Goal: Task Accomplishment & Management: Manage account settings

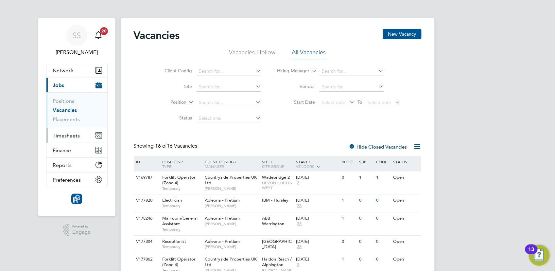
click at [58, 138] on span "Timesheets" at bounding box center [66, 136] width 27 height 6
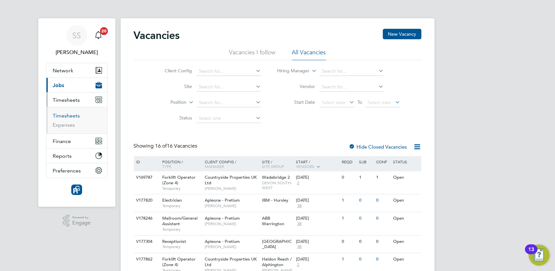
click at [71, 117] on link "Timesheets" at bounding box center [66, 116] width 27 height 6
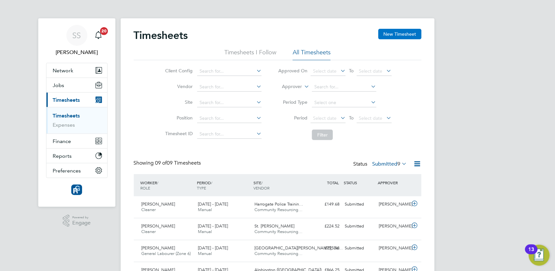
click at [399, 33] on button "New Timesheet" at bounding box center [400, 34] width 43 height 10
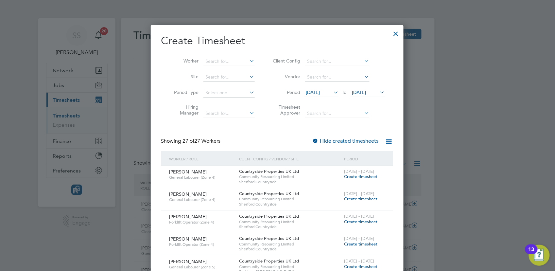
click at [330, 90] on span "28 Jul 2025" at bounding box center [321, 92] width 35 height 9
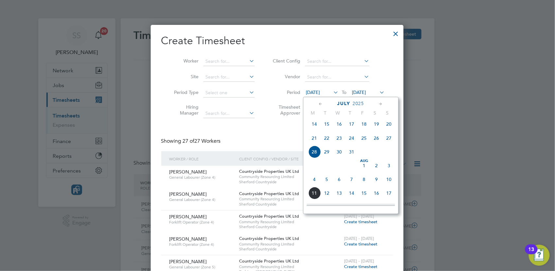
click at [316, 184] on span "4" at bounding box center [315, 179] width 12 height 12
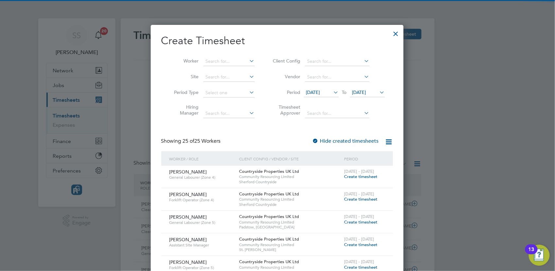
click at [367, 89] on span "[DATE]" at bounding box center [360, 92] width 14 height 6
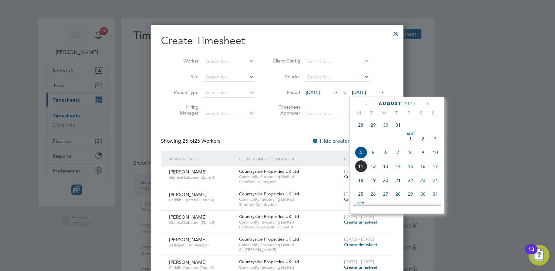
click at [435, 157] on span "10" at bounding box center [435, 152] width 12 height 12
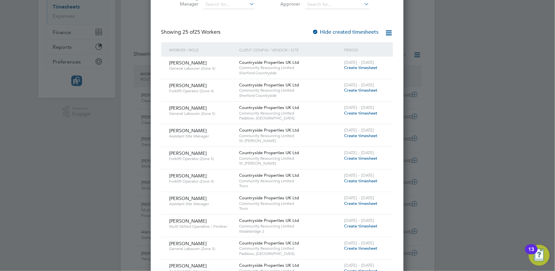
click at [369, 137] on span "Create timesheet" at bounding box center [361, 136] width 33 height 6
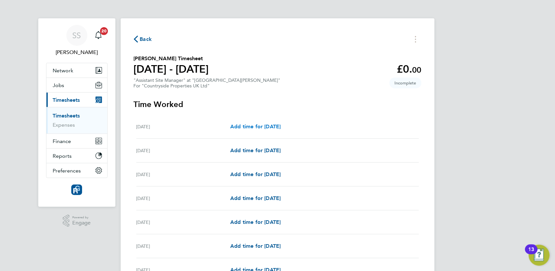
click at [257, 125] on span "Add time for Mon 04 Aug" at bounding box center [255, 126] width 50 height 6
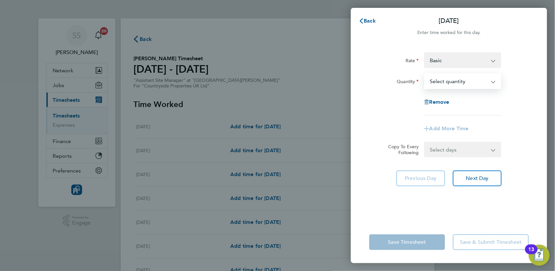
click at [463, 83] on select "Select quantity 0.5 1" at bounding box center [459, 81] width 68 height 14
select select "1"
click at [425, 74] on select "Select quantity 0.5 1" at bounding box center [459, 81] width 68 height 14
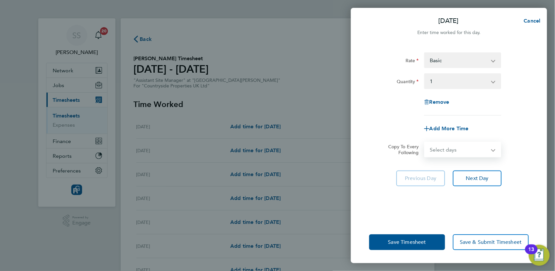
click at [453, 149] on select "Select days Day Weekday (Mon-Fri) Weekend (Sat-Sun) Tuesday Wednesday Thursday …" at bounding box center [459, 149] width 69 height 14
select select "WEEKDAY"
click at [425, 142] on select "Select days Day Weekday (Mon-Fri) Weekend (Sat-Sun) Tuesday Wednesday Thursday …" at bounding box center [459, 149] width 69 height 14
select select "2025-08-10"
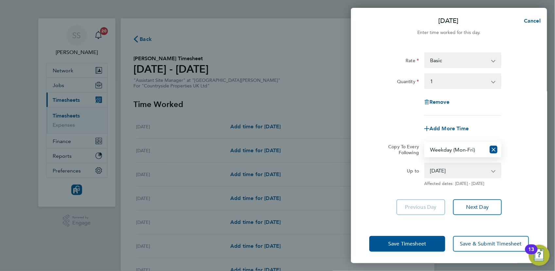
click at [511, 189] on div "Rate Basic rate - 32.90 Quantity Select quantity 0.5 1 Remove Add More Time Cop…" at bounding box center [449, 134] width 196 height 178
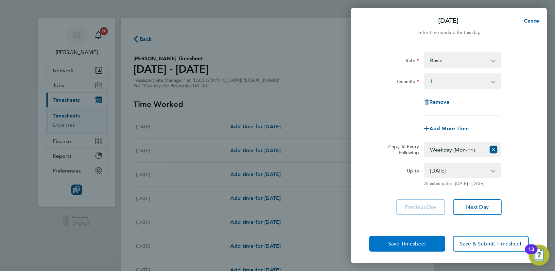
click at [418, 242] on span "Save Timesheet" at bounding box center [408, 244] width 38 height 7
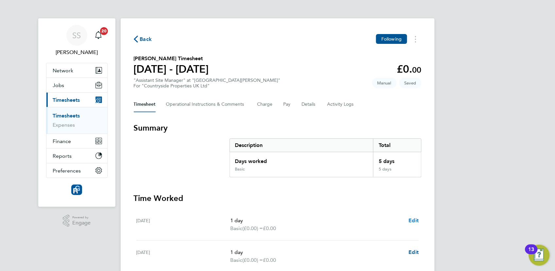
click at [413, 220] on span "Edit" at bounding box center [414, 220] width 10 height 6
select select "1"
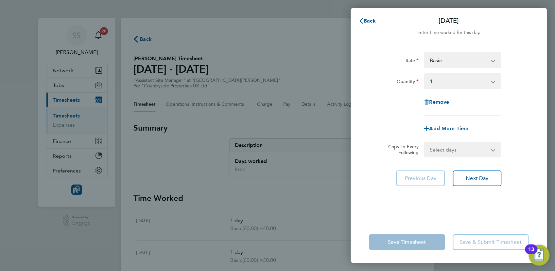
click at [472, 79] on select "Select quantity 0.5 1" at bounding box center [459, 81] width 68 height 14
click at [453, 63] on select "Basic rate - 32.90" at bounding box center [459, 60] width 68 height 14
select select "30"
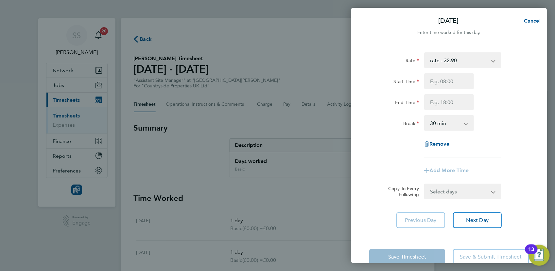
click at [510, 105] on div "End Time" at bounding box center [449, 102] width 165 height 16
click at [458, 190] on select "Select days Day Weekday (Mon-Fri) Weekend (Sat-Sun) Tuesday Wednesday Thursday …" at bounding box center [459, 191] width 69 height 14
select select "WEEKDAY"
click at [425, 184] on select "Select days Day Weekday (Mon-Fri) Weekend (Sat-Sun) Tuesday Wednesday Thursday …" at bounding box center [459, 191] width 69 height 14
select select "2025-08-10"
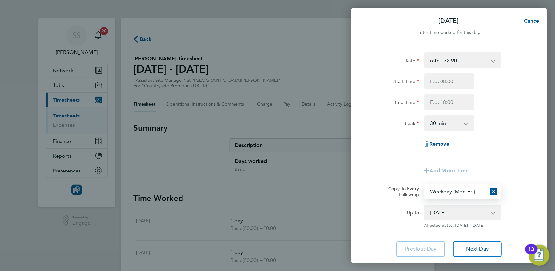
click at [516, 133] on div "Rate rate - 32.90 Basic Start Time End Time Break 0 min 15 min 30 min 45 min 60…" at bounding box center [450, 104] width 160 height 105
click at [508, 111] on div "Rate rate - 32.90 Basic Start Time End Time Break 0 min 15 min 30 min 45 min 60…" at bounding box center [450, 104] width 160 height 105
click at [529, 18] on span "Cancel" at bounding box center [531, 21] width 19 height 6
select select "0: null"
select select "1"
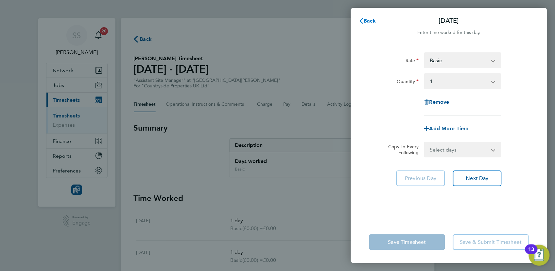
click at [363, 21] on icon "button" at bounding box center [361, 20] width 5 height 5
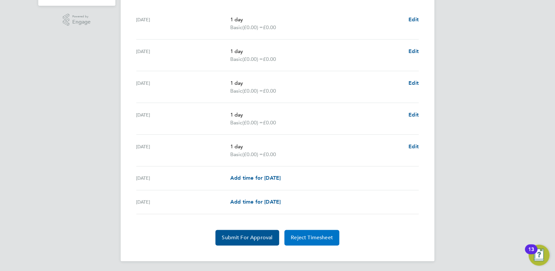
click at [307, 240] on button "Reject Timesheet" at bounding box center [312, 238] width 55 height 16
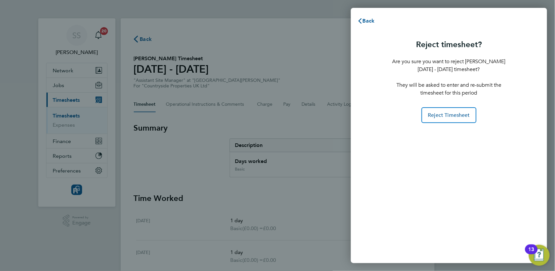
click at [451, 102] on div "Reject timesheet? Are you sure you want to reject Peter Hall's 04 - 10 Aug 2025…" at bounding box center [449, 80] width 115 height 86
click at [450, 113] on span "Reject Timesheet" at bounding box center [449, 115] width 42 height 7
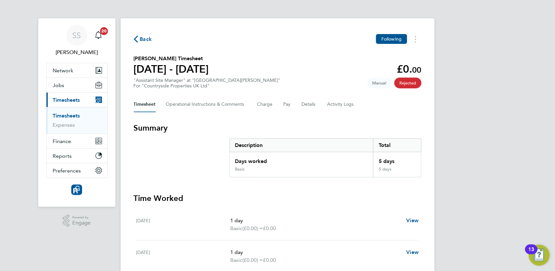
click at [141, 37] on span "Back" at bounding box center [146, 39] width 12 height 8
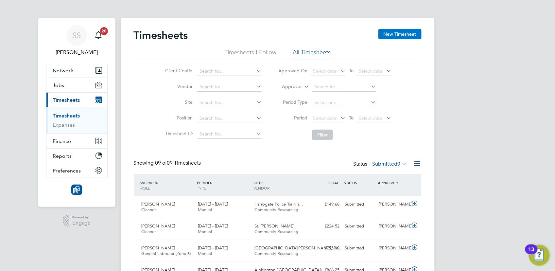
click at [390, 35] on button "New Timesheet" at bounding box center [400, 34] width 43 height 10
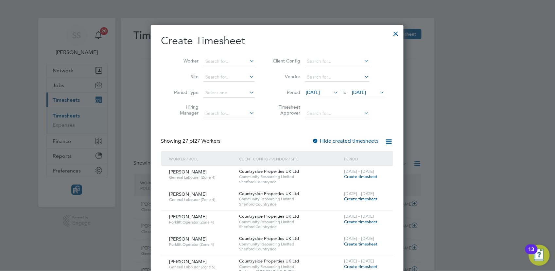
click at [320, 91] on span "28 Jul 2025" at bounding box center [313, 92] width 14 height 6
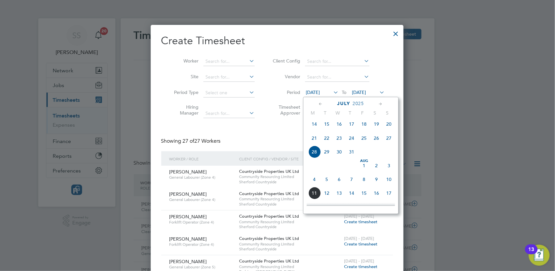
click at [316, 184] on span "4" at bounding box center [315, 179] width 12 height 12
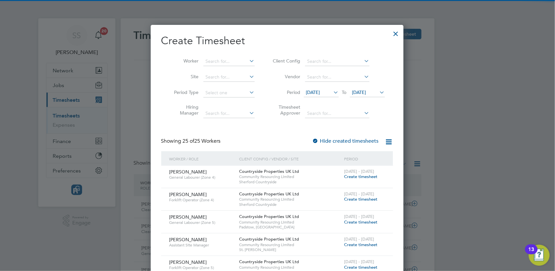
click at [367, 90] on span "[DATE]" at bounding box center [360, 92] width 14 height 6
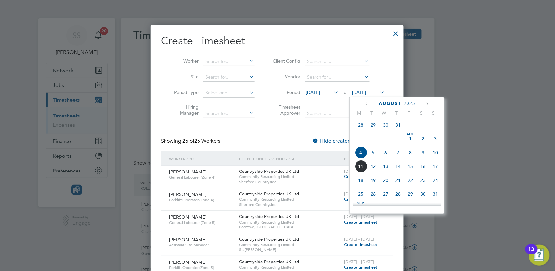
click at [433, 155] on span "10" at bounding box center [435, 152] width 12 height 12
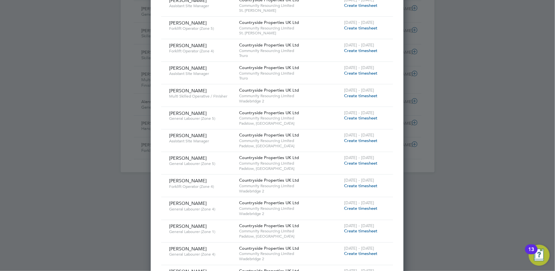
click at [347, 141] on span "Create timesheet" at bounding box center [361, 141] width 33 height 6
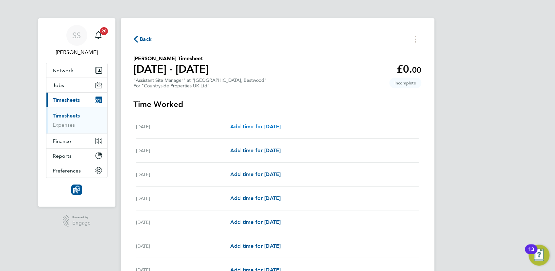
click at [281, 126] on span "Add time for Mon 04 Aug" at bounding box center [255, 126] width 50 height 6
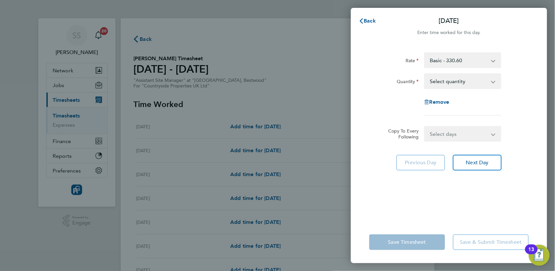
click at [461, 58] on select "Basic - 330.60" at bounding box center [459, 60] width 68 height 14
drag, startPoint x: 510, startPoint y: 53, endPoint x: 508, endPoint y: 56, distance: 3.8
click at [510, 53] on div "Rate Basic - 330.60" at bounding box center [449, 60] width 165 height 16
drag, startPoint x: 460, startPoint y: 82, endPoint x: 460, endPoint y: 90, distance: 7.5
click at [461, 83] on select "Select quantity 0.5 1" at bounding box center [459, 81] width 68 height 14
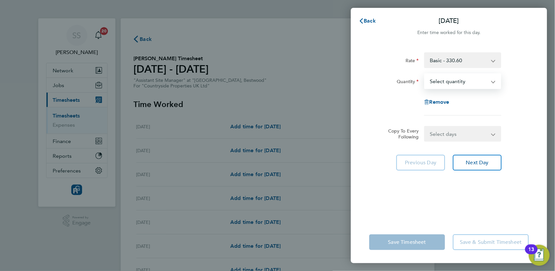
select select "1"
click at [425, 74] on select "Select quantity 0.5 1" at bounding box center [459, 81] width 68 height 14
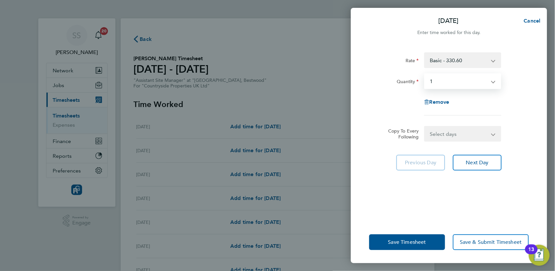
click at [445, 132] on select "Select days Day Weekday (Mon-Fri) Weekend (Sat-Sun) Tuesday Wednesday Thursday …" at bounding box center [459, 134] width 69 height 14
select select "WEEKDAY"
click at [425, 127] on select "Select days Day Weekday (Mon-Fri) Weekend (Sat-Sun) Tuesday Wednesday Thursday …" at bounding box center [459, 134] width 69 height 14
select select "2025-08-10"
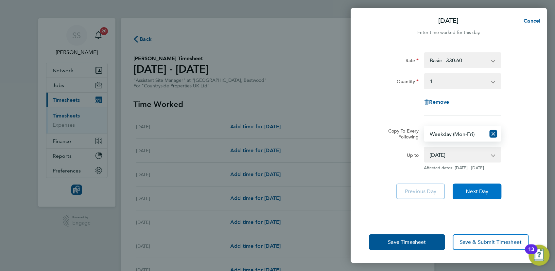
click at [478, 194] on span "Next Day" at bounding box center [477, 191] width 23 height 7
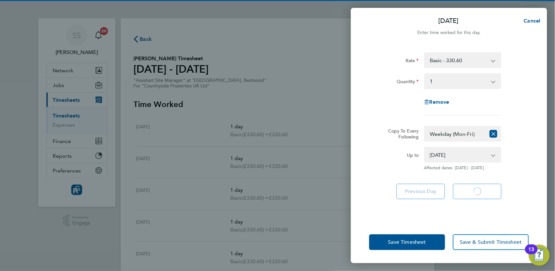
select select "1"
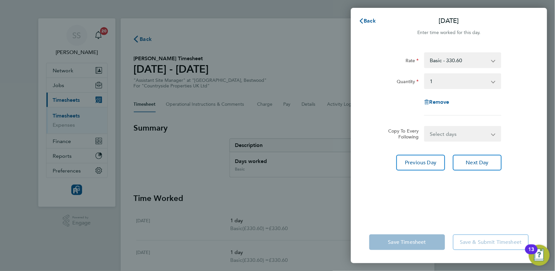
click at [444, 136] on select "Select days Day Weekday (Mon-Fri) Weekend (Sat-Sun) Wednesday Thursday Friday S…" at bounding box center [459, 134] width 69 height 14
select select "SAT"
click at [425, 127] on select "Select days Day Weekday (Mon-Fri) Weekend (Sat-Sun) Wednesday Thursday Friday S…" at bounding box center [459, 134] width 69 height 14
select select "2025-08-10"
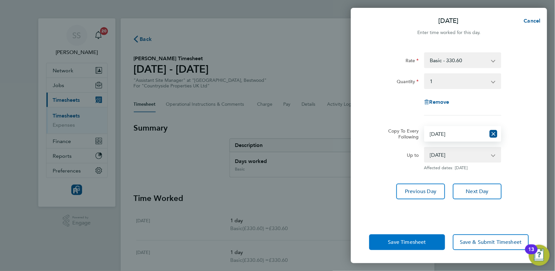
click at [419, 245] on span "Save Timesheet" at bounding box center [408, 242] width 38 height 7
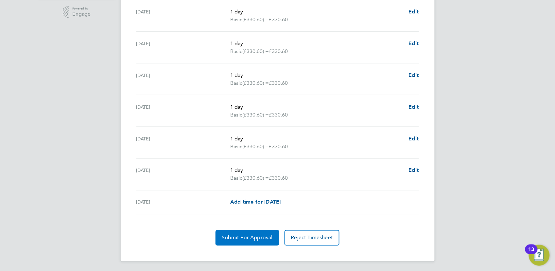
click at [249, 239] on span "Submit For Approval" at bounding box center [247, 238] width 51 height 7
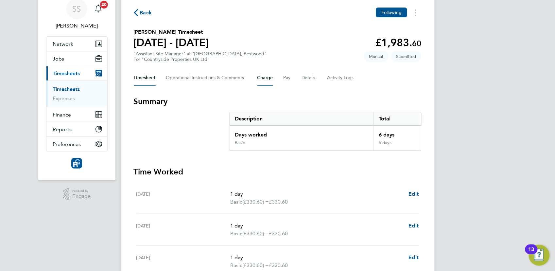
click at [266, 78] on button "Charge" at bounding box center [266, 78] width 16 height 16
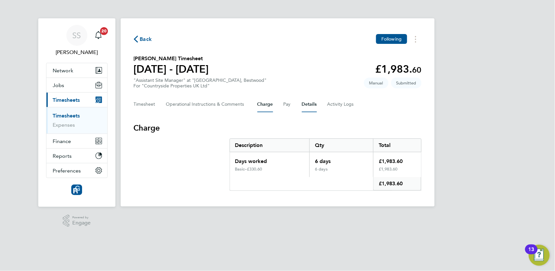
click at [305, 105] on button "Details" at bounding box center [309, 105] width 15 height 16
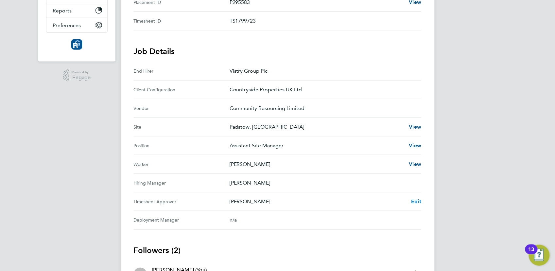
click at [421, 198] on link "Edit" at bounding box center [417, 202] width 10 height 8
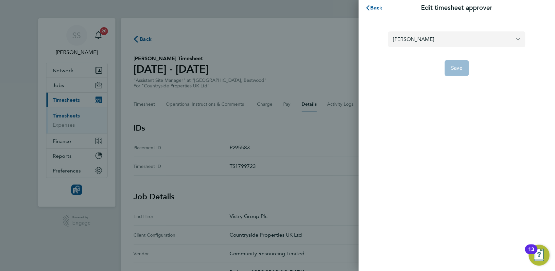
click at [439, 44] on input "Lee Kitchin" at bounding box center [457, 38] width 137 height 15
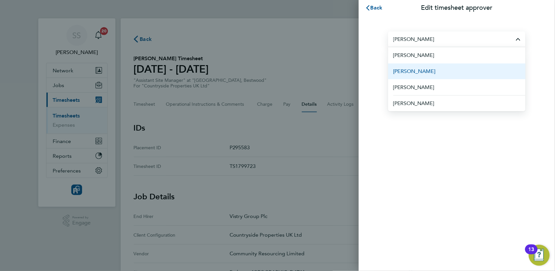
click at [439, 75] on li "[PERSON_NAME]" at bounding box center [457, 71] width 137 height 16
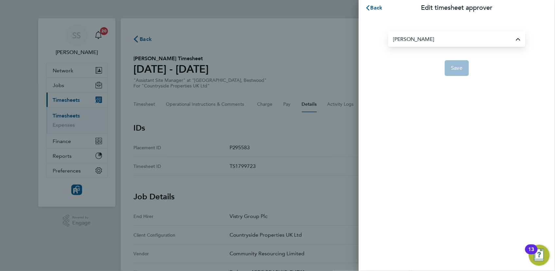
type input "[PERSON_NAME]"
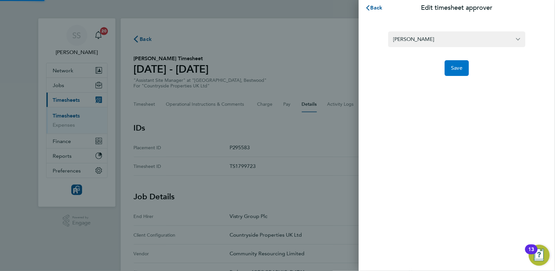
click at [451, 72] on button "Save" at bounding box center [457, 68] width 25 height 16
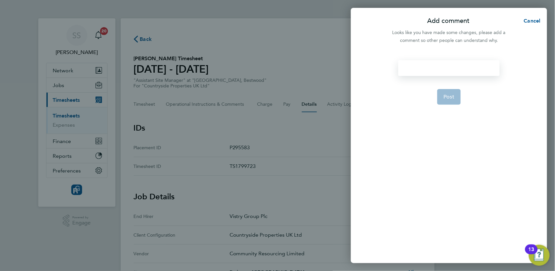
click at [481, 67] on div at bounding box center [449, 68] width 101 height 16
click at [480, 67] on div at bounding box center [449, 68] width 101 height 16
click at [457, 95] on button "Post" at bounding box center [450, 97] width 24 height 16
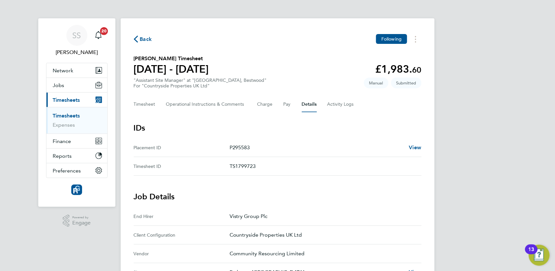
click at [136, 36] on icon "button" at bounding box center [136, 39] width 4 height 7
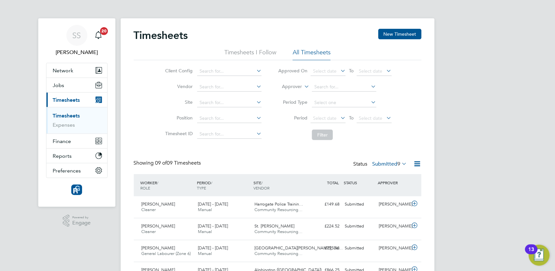
drag, startPoint x: 396, startPoint y: 35, endPoint x: 380, endPoint y: 86, distance: 53.4
click at [396, 35] on button "New Timesheet" at bounding box center [400, 34] width 43 height 10
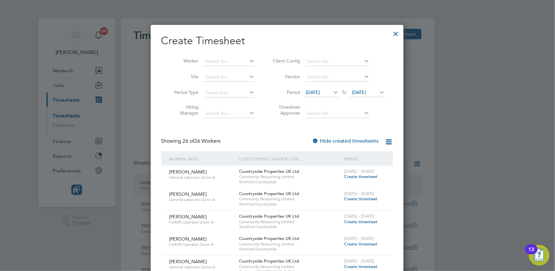
click at [320, 93] on span "28 Jul 2025" at bounding box center [313, 92] width 14 height 6
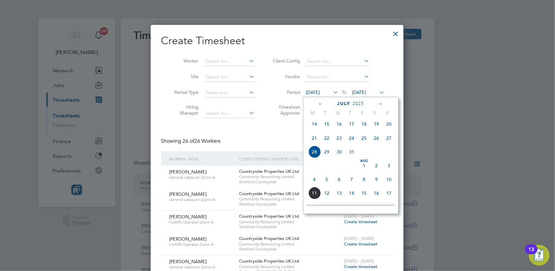
click at [316, 183] on span "4" at bounding box center [315, 179] width 12 height 12
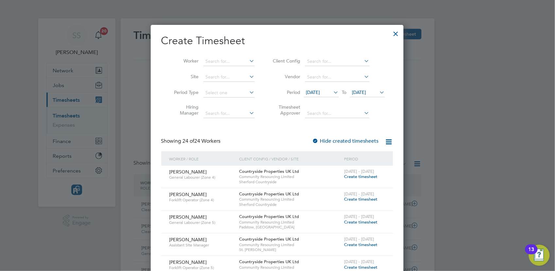
click at [367, 89] on span "[DATE]" at bounding box center [360, 92] width 14 height 6
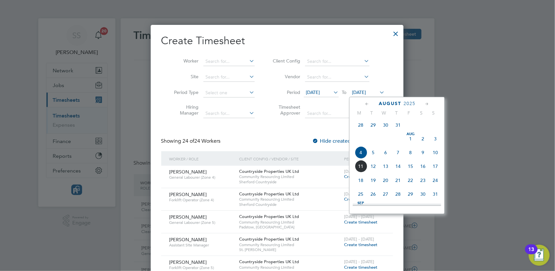
click at [435, 158] on span "10" at bounding box center [435, 152] width 12 height 12
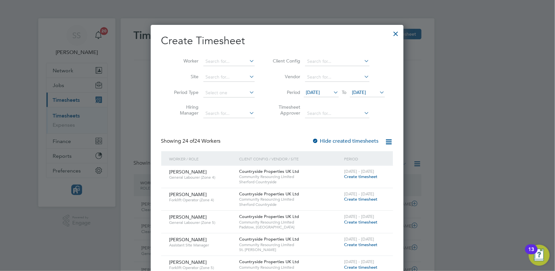
click at [397, 33] on div at bounding box center [397, 32] width 12 height 12
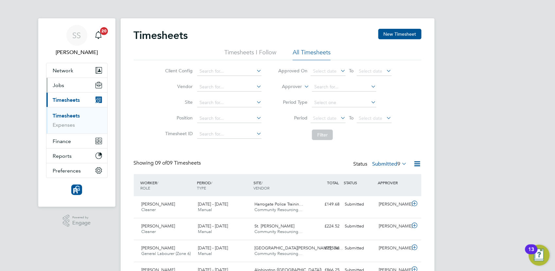
click at [67, 86] on button "Jobs" at bounding box center [76, 85] width 61 height 14
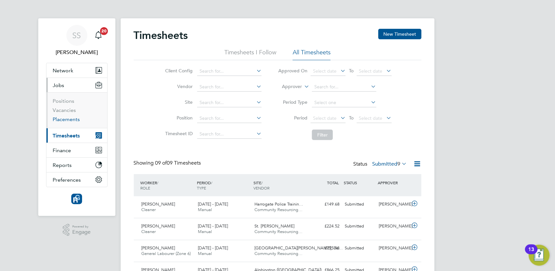
click at [70, 120] on link "Placements" at bounding box center [66, 119] width 27 height 6
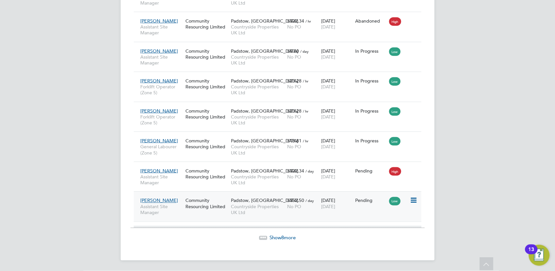
click at [415, 201] on icon at bounding box center [413, 201] width 7 height 8
click at [382, 240] on li "Start" at bounding box center [394, 241] width 46 height 9
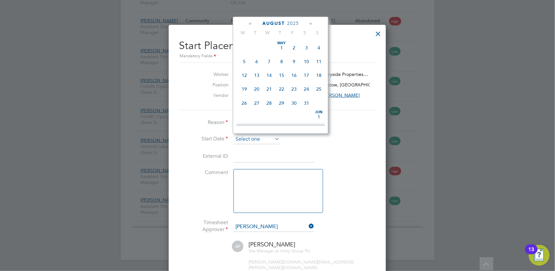
click at [269, 135] on input at bounding box center [257, 140] width 46 height 10
click at [244, 60] on span "4" at bounding box center [244, 58] width 12 height 12
type input "[DATE]"
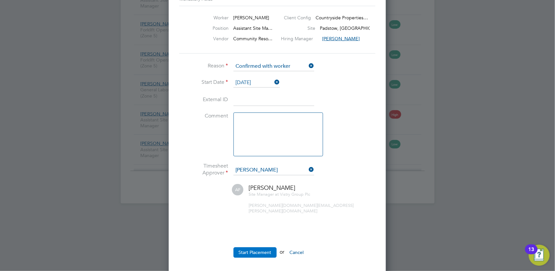
click at [253, 247] on button "Start Placement" at bounding box center [255, 252] width 43 height 10
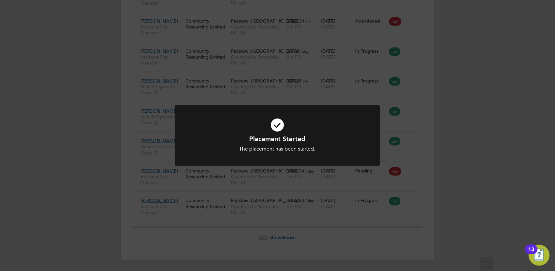
click at [326, 138] on h1 "Placement Started" at bounding box center [277, 139] width 170 height 9
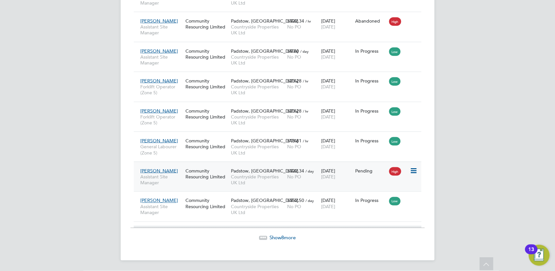
click at [412, 171] on icon at bounding box center [413, 171] width 7 height 8
click at [380, 210] on li "Start" at bounding box center [394, 211] width 46 height 9
type input "[PERSON_NAME]"
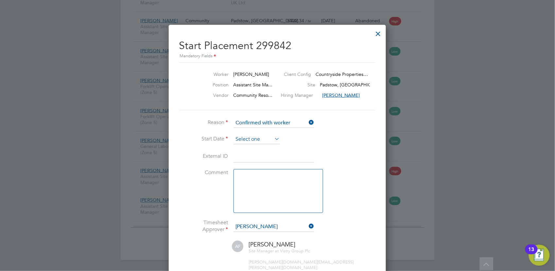
click at [263, 135] on input at bounding box center [257, 140] width 46 height 10
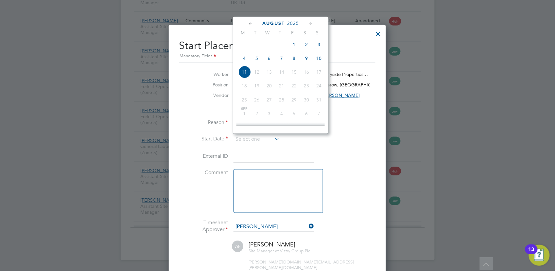
click at [244, 60] on span "4" at bounding box center [244, 58] width 12 height 12
type input "[DATE]"
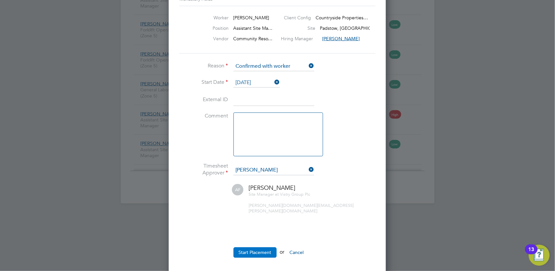
click at [254, 247] on button "Start Placement" at bounding box center [255, 252] width 43 height 10
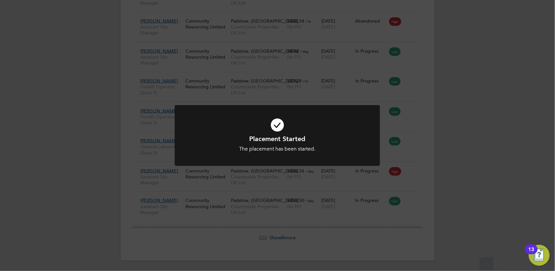
click at [84, 165] on div "Placement Started The placement has been started. Cancel Okay" at bounding box center [277, 135] width 555 height 271
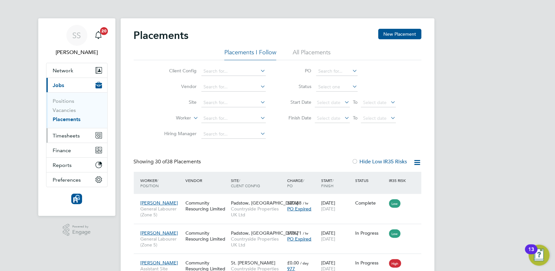
click at [76, 135] on span "Timesheets" at bounding box center [66, 136] width 27 height 6
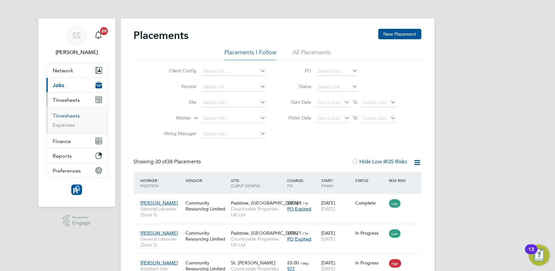
click at [71, 114] on link "Timesheets" at bounding box center [66, 116] width 27 height 6
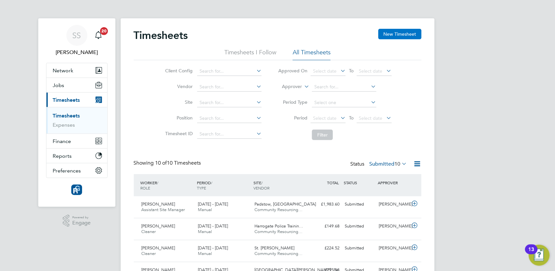
click at [398, 33] on button "New Timesheet" at bounding box center [400, 34] width 43 height 10
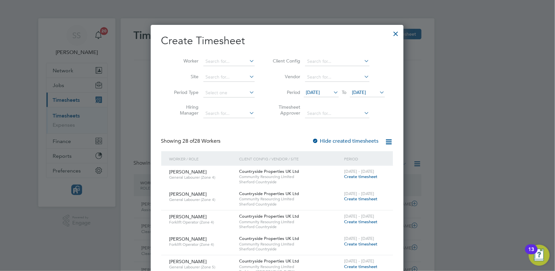
click at [320, 94] on span "28 Jul 2025" at bounding box center [313, 92] width 14 height 6
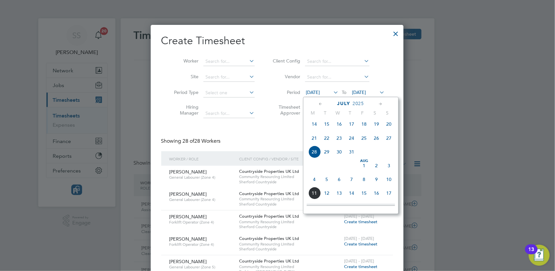
click at [314, 185] on span "4" at bounding box center [315, 179] width 12 height 12
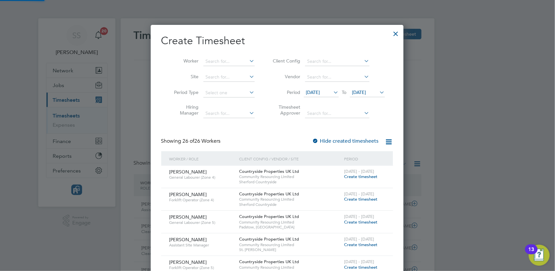
click at [366, 87] on li "Period 04 Aug 2025 To 04 Aug 2025" at bounding box center [328, 93] width 130 height 16
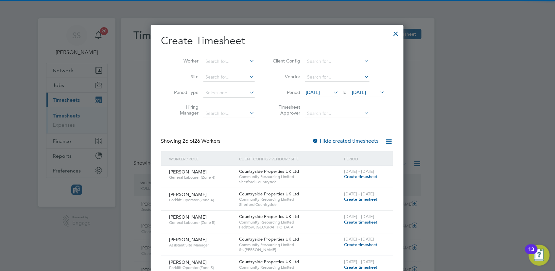
click at [367, 91] on span "[DATE]" at bounding box center [360, 92] width 14 height 6
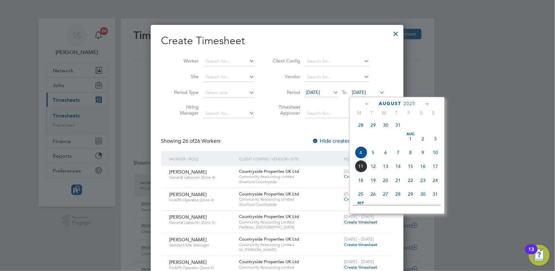
drag, startPoint x: 436, startPoint y: 155, endPoint x: 417, endPoint y: 158, distance: 20.0
click at [436, 155] on span "10" at bounding box center [435, 152] width 12 height 12
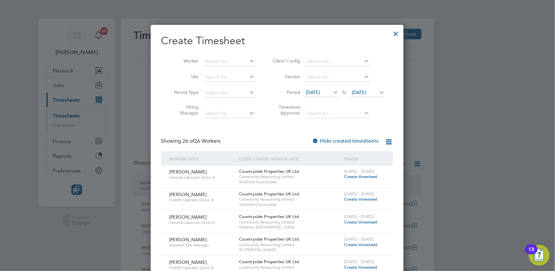
click at [257, 140] on div "Showing 26 of 26 Workers Hide created timesheets" at bounding box center [277, 144] width 232 height 13
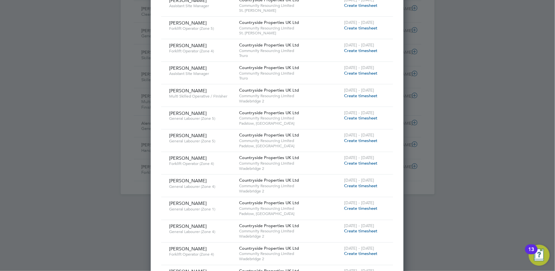
click at [356, 139] on span "Create timesheet" at bounding box center [361, 141] width 33 height 6
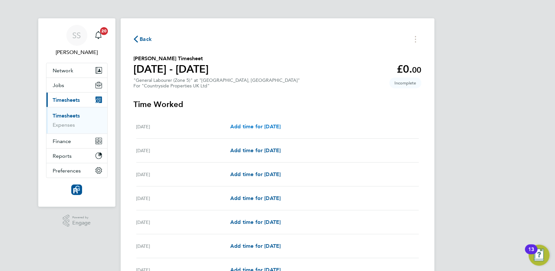
click at [276, 129] on span "Add time for Mon 04 Aug" at bounding box center [255, 126] width 50 height 6
select select "30"
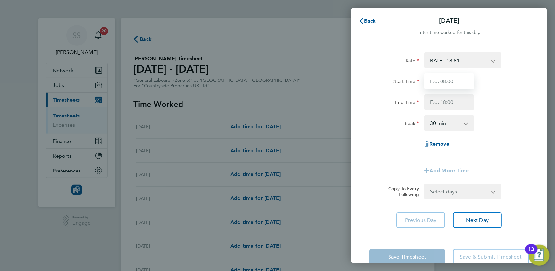
click at [456, 77] on input "Start Time" at bounding box center [450, 81] width 50 height 16
type input "07:30"
click at [441, 103] on input "End Time" at bounding box center [450, 102] width 50 height 16
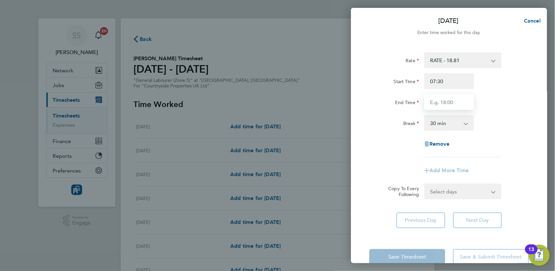
type input "17:00"
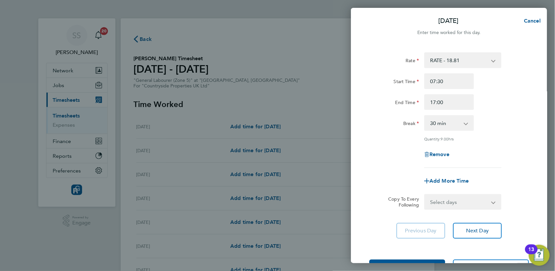
click at [508, 92] on div "Start Time 07:30 End Time 17:00" at bounding box center [449, 91] width 165 height 37
click at [456, 125] on select "0 min 15 min 30 min 45 min 60 min 75 min 90 min" at bounding box center [445, 123] width 41 height 14
select select "0"
click at [425, 116] on select "0 min 15 min 30 min 45 min 60 min 75 min 90 min" at bounding box center [445, 123] width 41 height 14
click at [445, 205] on select "Select days Day Weekday (Mon-Fri) Weekend (Sat-Sun) Tuesday Wednesday Thursday …" at bounding box center [459, 202] width 69 height 14
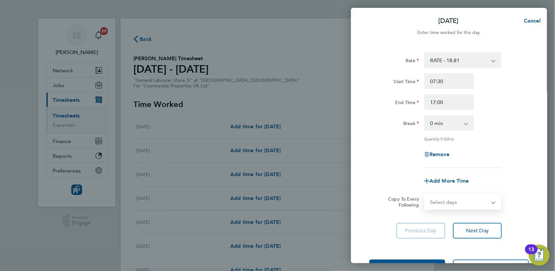
select select "WEEKDAY"
click at [425, 195] on select "Select days Day Weekday (Mon-Fri) Weekend (Sat-Sun) Tuesday Wednesday Thursday …" at bounding box center [459, 202] width 69 height 14
select select "2025-08-10"
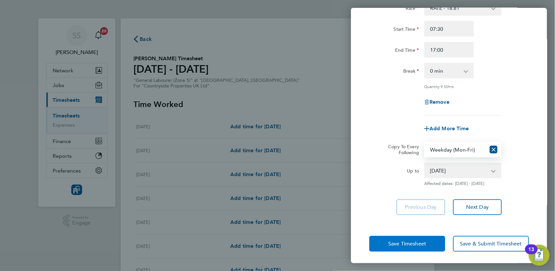
click at [400, 245] on span "Save Timesheet" at bounding box center [408, 244] width 38 height 7
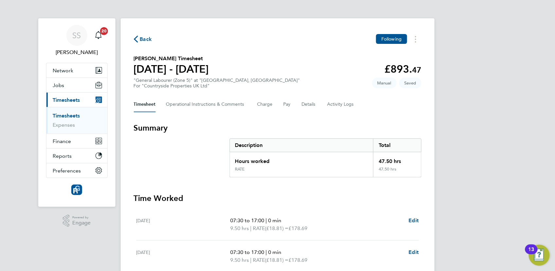
click at [407, 218] on div "07:30 to 17:00 | 0 min 9.50 hrs | RATE (£18.81) = £178.69 Edit" at bounding box center [324, 225] width 189 height 16
click at [413, 217] on span "Edit" at bounding box center [414, 220] width 10 height 6
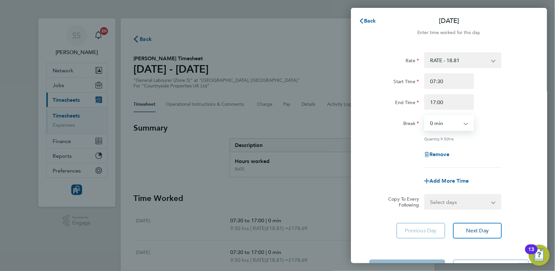
click at [453, 123] on select "0 min 15 min 30 min 45 min 60 min 75 min 90 min" at bounding box center [445, 123] width 41 height 14
select select "30"
click at [425, 116] on select "0 min 15 min 30 min 45 min 60 min 75 min 90 min" at bounding box center [445, 123] width 41 height 14
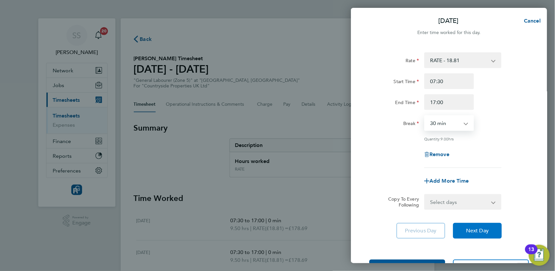
click at [477, 230] on span "Next Day" at bounding box center [477, 231] width 23 height 7
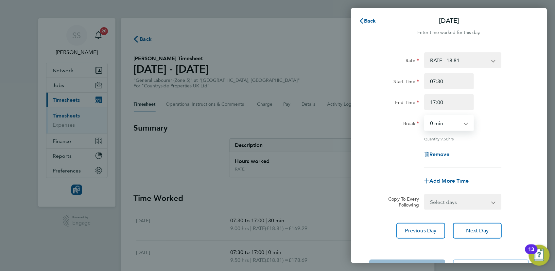
click at [441, 128] on select "0 min 15 min 30 min 45 min 60 min 75 min 90 min" at bounding box center [445, 123] width 41 height 14
select select "30"
click at [425, 116] on select "0 min 15 min 30 min 45 min 60 min 75 min 90 min" at bounding box center [445, 123] width 41 height 14
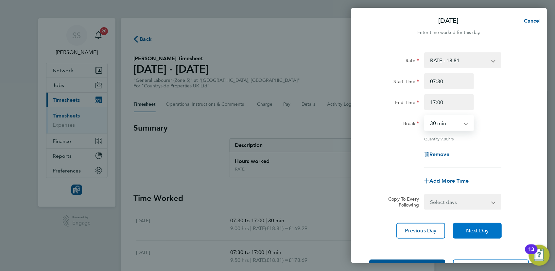
click at [477, 228] on span "Next Day" at bounding box center [477, 231] width 23 height 7
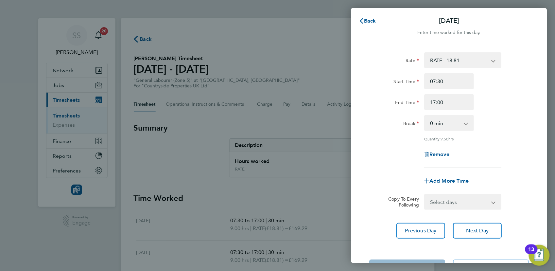
click at [452, 122] on select "0 min 15 min 30 min 45 min 60 min 75 min 90 min" at bounding box center [445, 123] width 41 height 14
select select "30"
click at [425, 116] on select "0 min 15 min 30 min 45 min 60 min 75 min 90 min" at bounding box center [445, 123] width 41 height 14
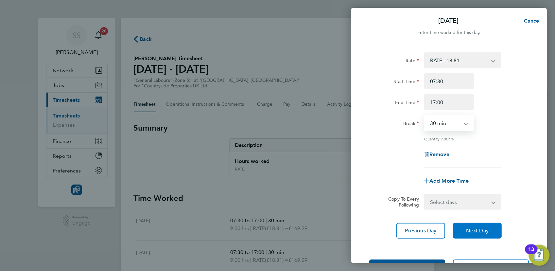
click at [476, 228] on span "Next Day" at bounding box center [477, 231] width 23 height 7
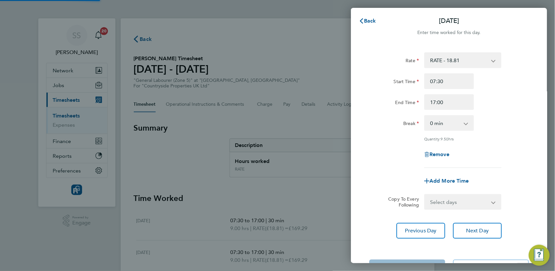
click at [454, 123] on select "0 min 15 min 30 min 45 min 60 min 75 min 90 min" at bounding box center [445, 123] width 41 height 14
select select "30"
click at [425, 116] on select "0 min 15 min 30 min 45 min 60 min 75 min 90 min" at bounding box center [445, 123] width 41 height 14
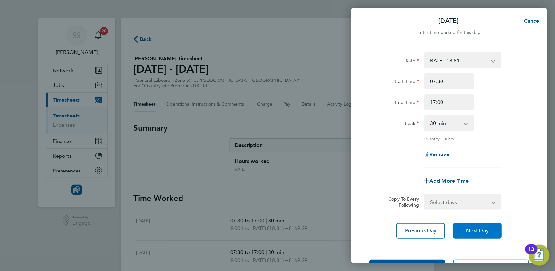
click at [480, 230] on span "Next Day" at bounding box center [477, 231] width 23 height 7
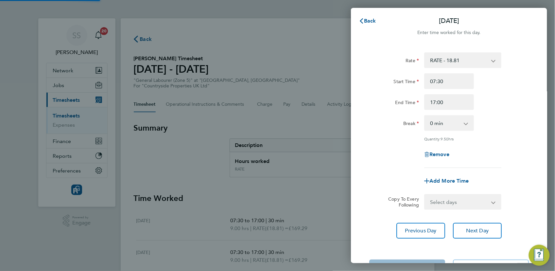
click at [449, 123] on select "0 min 15 min 30 min 45 min 60 min 75 min 90 min" at bounding box center [445, 123] width 41 height 14
select select "30"
click at [425, 116] on select "0 min 15 min 30 min 45 min 60 min 75 min 90 min" at bounding box center [445, 123] width 41 height 14
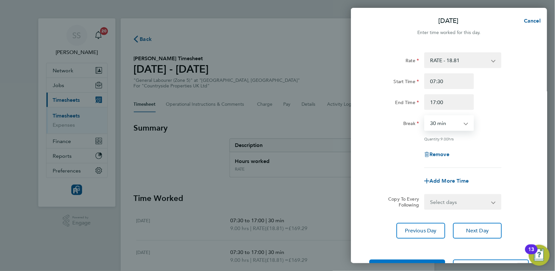
click at [433, 260] on button "Save Timesheet" at bounding box center [408, 268] width 76 height 16
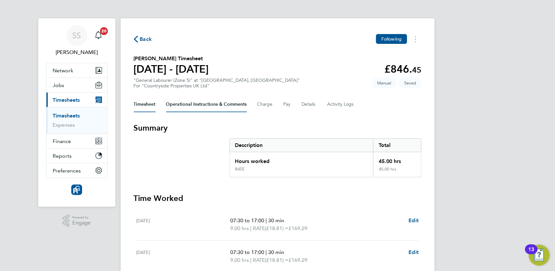
click at [196, 106] on Comments-tab "Operational Instructions & Comments" at bounding box center [206, 105] width 81 height 16
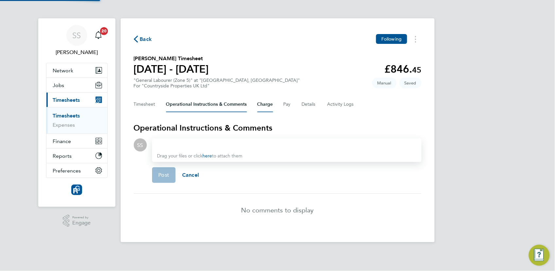
click at [265, 104] on button "Charge" at bounding box center [266, 105] width 16 height 16
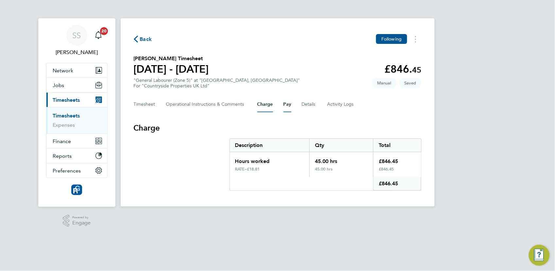
click at [286, 105] on button "Pay" at bounding box center [288, 105] width 8 height 16
drag, startPoint x: 323, startPoint y: 102, endPoint x: 319, endPoint y: 102, distance: 3.6
click at [322, 102] on div "Timesheet Operational Instructions & Comments Charge Pay Details Activity Logs" at bounding box center [278, 105] width 288 height 16
click at [311, 103] on button "Details" at bounding box center [309, 105] width 15 height 16
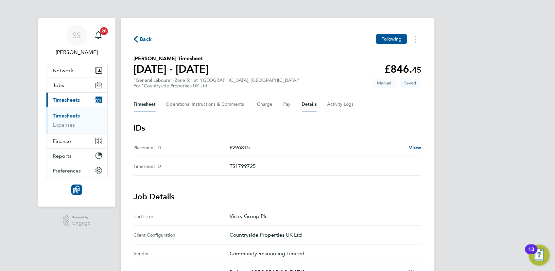
click at [149, 102] on button "Timesheet" at bounding box center [145, 105] width 22 height 16
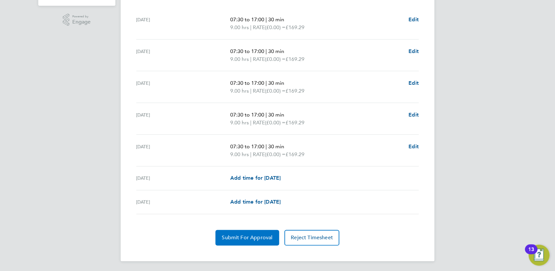
click at [254, 238] on span "Submit For Approval" at bounding box center [247, 238] width 51 height 7
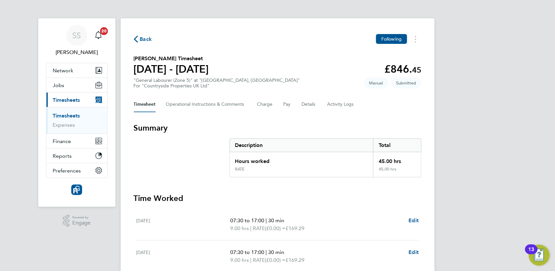
drag, startPoint x: 76, startPoint y: 117, endPoint x: 83, endPoint y: 117, distance: 6.6
click at [77, 117] on link "Timesheets" at bounding box center [66, 116] width 27 height 6
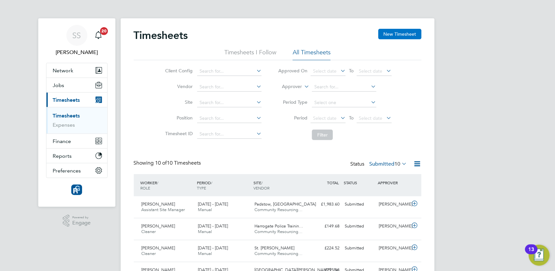
drag, startPoint x: 405, startPoint y: 35, endPoint x: 403, endPoint y: 31, distance: 4.1
click at [404, 34] on button "New Timesheet" at bounding box center [400, 34] width 43 height 10
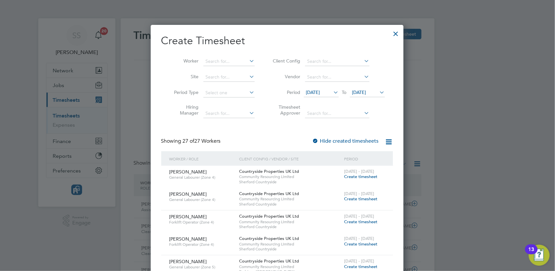
click at [320, 90] on span "28 Jul 2025" at bounding box center [313, 92] width 14 height 6
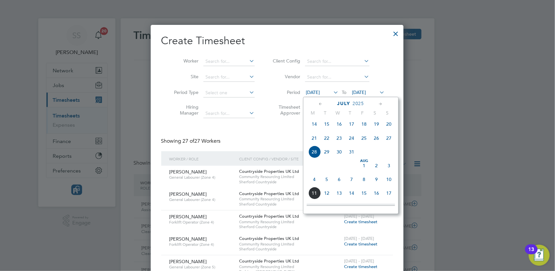
click at [312, 142] on span "21" at bounding box center [315, 138] width 12 height 12
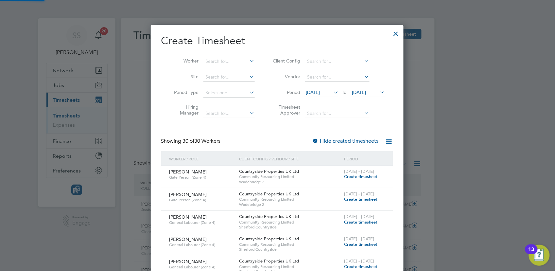
click at [367, 93] on span "[DATE]" at bounding box center [360, 92] width 14 height 6
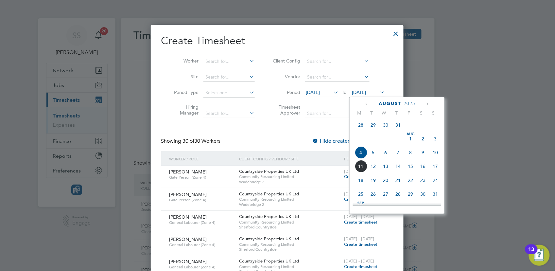
click at [317, 92] on span "21 Jul 2025" at bounding box center [313, 92] width 14 height 6
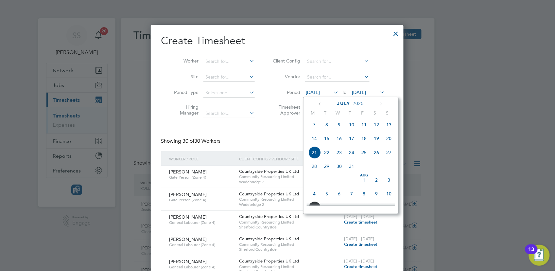
click at [314, 169] on span "28" at bounding box center [315, 166] width 12 height 12
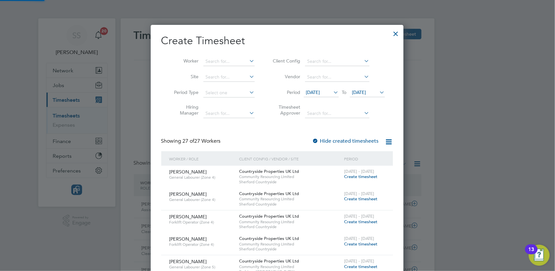
click at [367, 94] on span "[DATE]" at bounding box center [360, 92] width 14 height 6
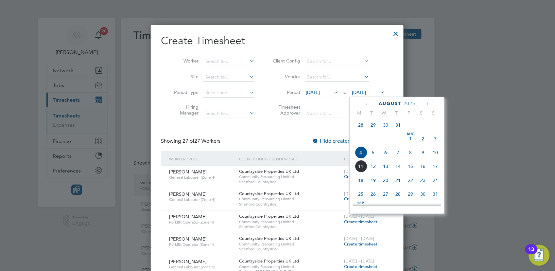
click at [320, 94] on span "28 Jul 2025" at bounding box center [313, 92] width 14 height 6
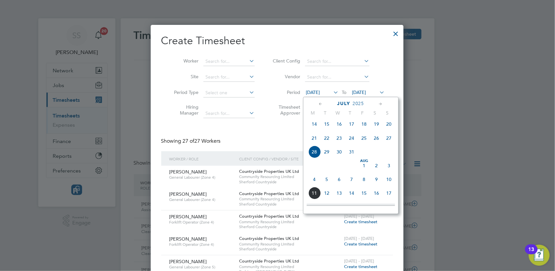
click at [316, 185] on span "4" at bounding box center [315, 179] width 12 height 12
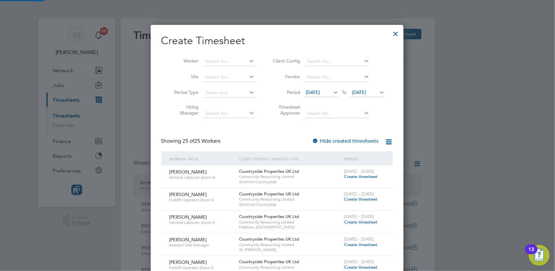
click at [367, 90] on span "[DATE]" at bounding box center [360, 92] width 14 height 6
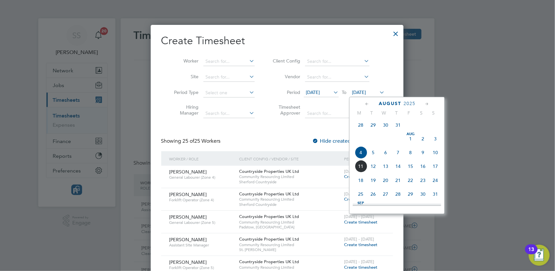
click at [437, 154] on span "10" at bounding box center [435, 152] width 12 height 12
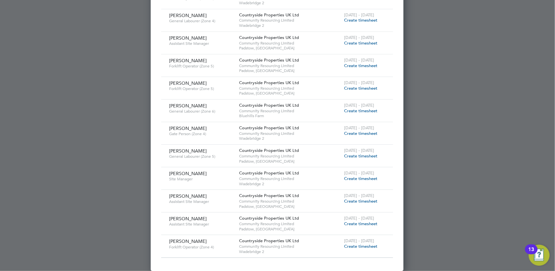
click at [364, 202] on span "Create timesheet" at bounding box center [361, 201] width 33 height 6
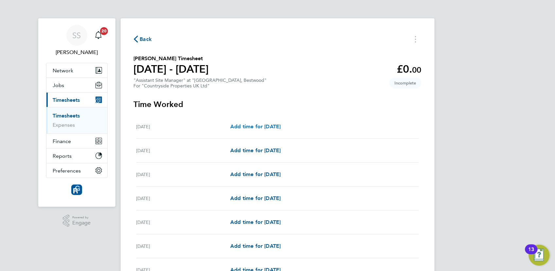
click at [251, 125] on span "Add time for Mon 04 Aug" at bounding box center [255, 126] width 50 height 6
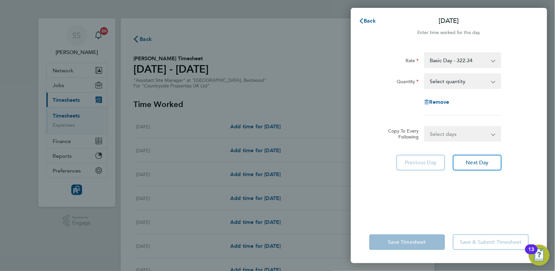
click at [464, 86] on select "Select quantity 0.5 1" at bounding box center [459, 81] width 68 height 14
select select "1"
click at [425, 74] on select "Select quantity 0.5 1" at bounding box center [459, 81] width 68 height 14
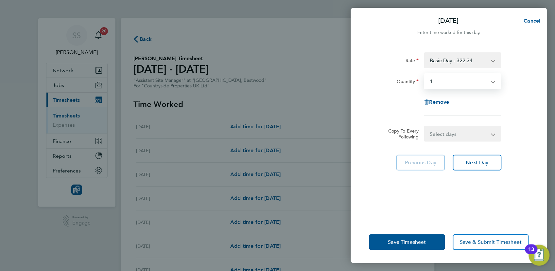
click at [498, 102] on div "Remove" at bounding box center [449, 102] width 165 height 16
click at [463, 136] on select "Select days Day Weekday (Mon-Fri) Weekend (Sat-Sun) Tuesday Wednesday Thursday …" at bounding box center [459, 134] width 69 height 14
select select "WEEKDAY"
click at [425, 127] on select "Select days Day Weekday (Mon-Fri) Weekend (Sat-Sun) Tuesday Wednesday Thursday …" at bounding box center [459, 134] width 69 height 14
select select "2025-08-10"
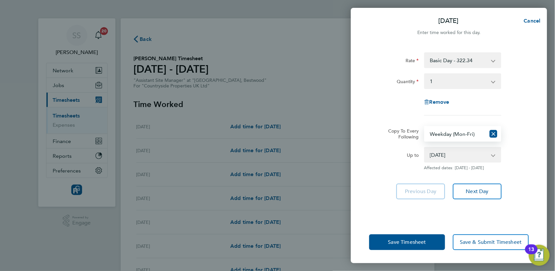
click at [519, 107] on div "Remove" at bounding box center [449, 102] width 165 height 16
click at [382, 124] on form "Rate Basic Day - 322.34 Quantity Select quantity 0.5 1 Remove Copy To Every Fol…" at bounding box center [450, 111] width 160 height 118
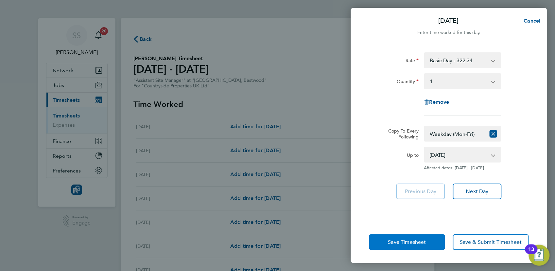
click at [396, 244] on span "Save Timesheet" at bounding box center [408, 242] width 38 height 7
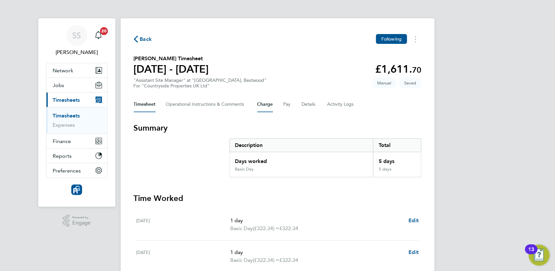
click at [272, 103] on button "Charge" at bounding box center [266, 105] width 16 height 16
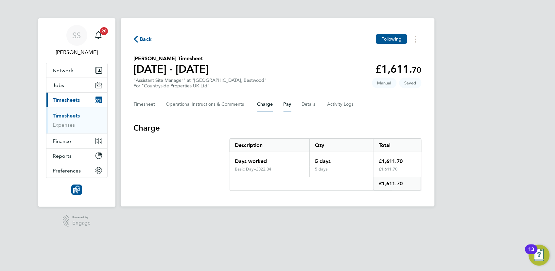
click at [290, 103] on button "Pay" at bounding box center [288, 105] width 8 height 16
click at [316, 101] on button "Details" at bounding box center [309, 105] width 15 height 16
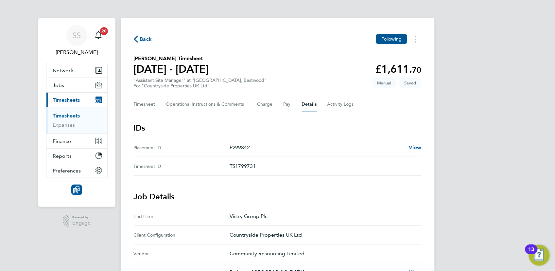
click at [277, 102] on div "Timesheet Operational Instructions & Comments Charge Pay Details Activity Logs" at bounding box center [278, 105] width 288 height 16
click at [287, 103] on button "Pay" at bounding box center [288, 105] width 8 height 16
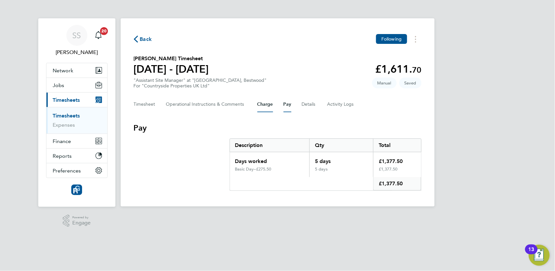
click at [259, 102] on button "Charge" at bounding box center [266, 105] width 16 height 16
click at [340, 107] on Logs-tab "Activity Logs" at bounding box center [341, 105] width 27 height 16
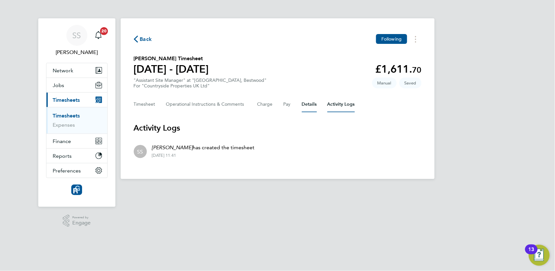
click at [302, 105] on button "Details" at bounding box center [309, 105] width 15 height 16
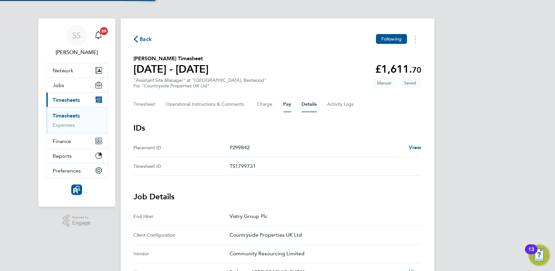
click at [284, 104] on button "Pay" at bounding box center [288, 105] width 8 height 16
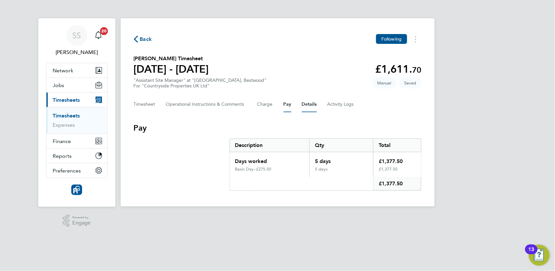
click at [310, 104] on button "Details" at bounding box center [309, 105] width 15 height 16
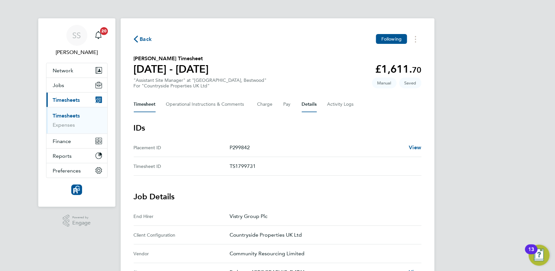
drag, startPoint x: 151, startPoint y: 107, endPoint x: 154, endPoint y: 109, distance: 3.7
click at [151, 107] on button "Timesheet" at bounding box center [145, 105] width 22 height 16
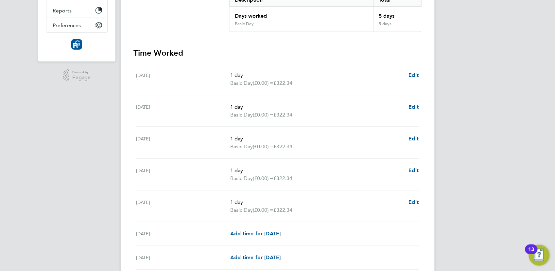
scroll to position [201, 0]
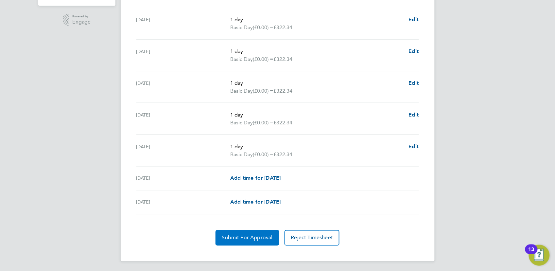
click at [266, 239] on span "Submit For Approval" at bounding box center [247, 238] width 51 height 7
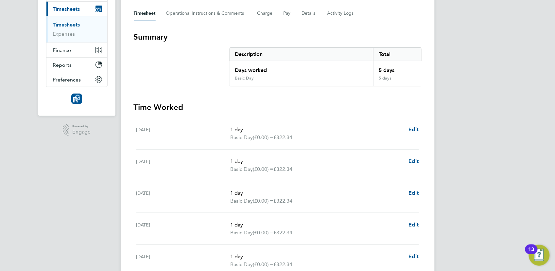
scroll to position [55, 0]
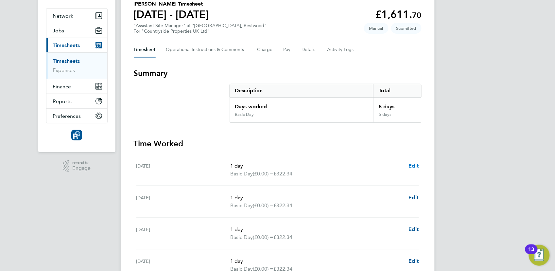
click at [414, 166] on span "Edit" at bounding box center [414, 166] width 10 height 6
select select "1"
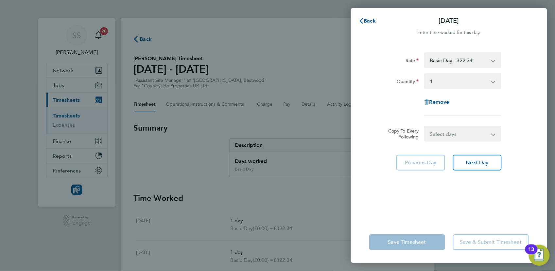
click at [468, 59] on select "Basic Day - 322.34" at bounding box center [459, 60] width 68 height 14
click at [508, 44] on div at bounding box center [449, 41] width 196 height 8
click at [283, 145] on div "Back Mon 04 Aug Enter time worked for this day. Rate Basic Day - 322.34 Quantit…" at bounding box center [277, 135] width 555 height 271
click at [372, 20] on span "Back" at bounding box center [370, 21] width 12 height 6
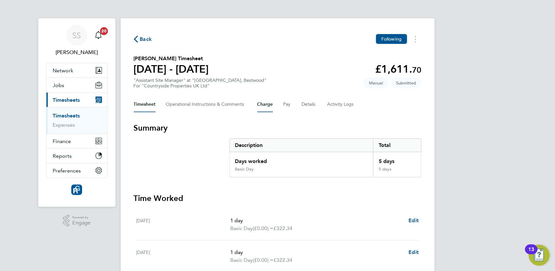
click at [267, 106] on button "Charge" at bounding box center [266, 105] width 16 height 16
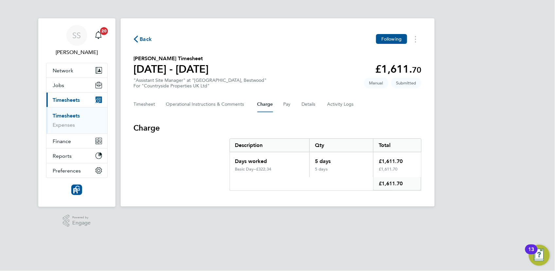
click at [142, 41] on span "Back" at bounding box center [146, 39] width 12 height 8
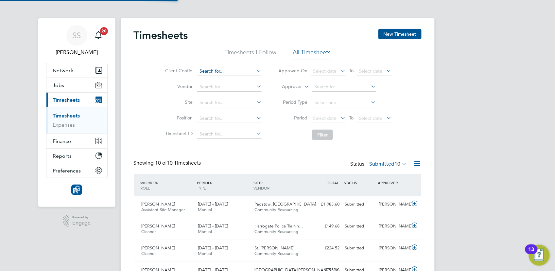
scroll to position [16, 57]
click at [393, 35] on button "New Timesheet" at bounding box center [400, 34] width 43 height 10
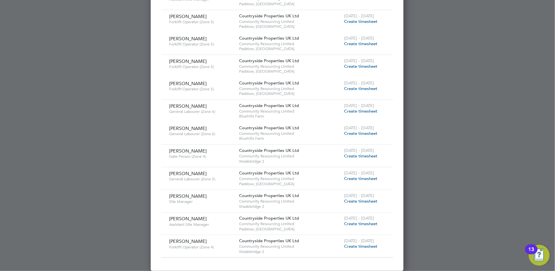
click at [358, 224] on span "Create timesheet" at bounding box center [361, 224] width 33 height 6
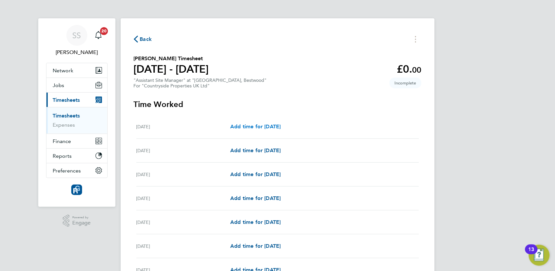
click at [278, 124] on span "Add time for Mon 04 Aug" at bounding box center [255, 126] width 50 height 6
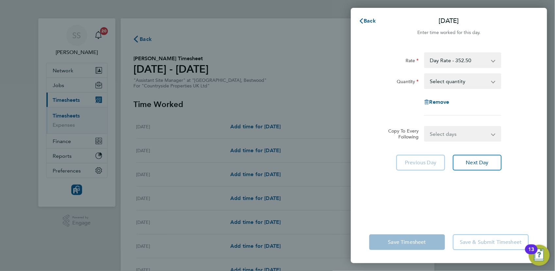
click at [454, 82] on select "Select quantity 0.5 1" at bounding box center [459, 81] width 68 height 14
select select "1"
click at [425, 74] on select "Select quantity 0.5 1" at bounding box center [459, 81] width 68 height 14
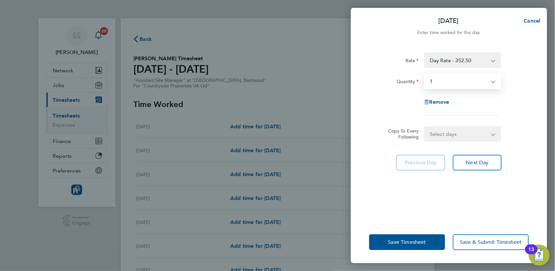
click at [516, 101] on div "Remove" at bounding box center [449, 102] width 165 height 16
click at [449, 140] on select "Select days Day Weekday (Mon-Fri) Weekend (Sat-Sun) Tuesday Wednesday Thursday …" at bounding box center [459, 134] width 69 height 14
select select "DAY"
click at [425, 127] on select "Select days Day Weekday (Mon-Fri) Weekend (Sat-Sun) Tuesday Wednesday Thursday …" at bounding box center [459, 134] width 69 height 14
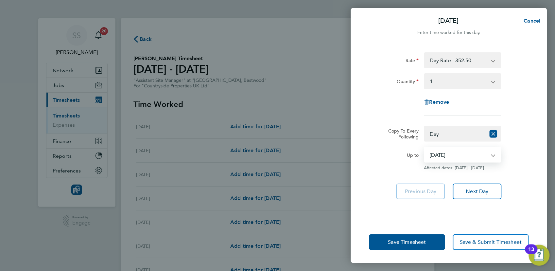
click at [447, 154] on select "05 Aug 2025 06 Aug 2025 07 Aug 2025 08 Aug 2025 09 Aug 2025 10 Aug 2025" at bounding box center [459, 155] width 68 height 14
select select "2025-08-07"
click at [425, 148] on select "05 Aug 2025 06 Aug 2025 07 Aug 2025 08 Aug 2025 09 Aug 2025 10 Aug 2025" at bounding box center [459, 155] width 68 height 14
click at [414, 246] on button "Save Timesheet" at bounding box center [408, 242] width 76 height 16
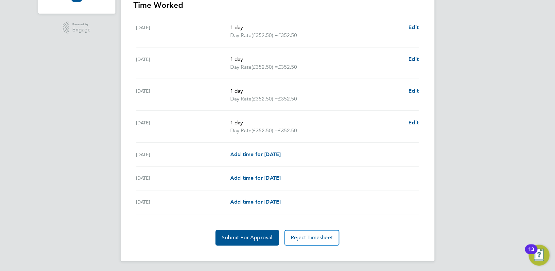
scroll to position [120, 0]
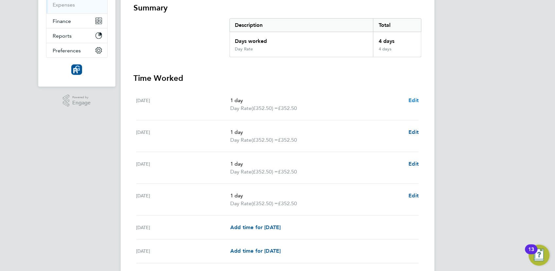
click at [417, 98] on span "Edit" at bounding box center [414, 100] width 10 height 6
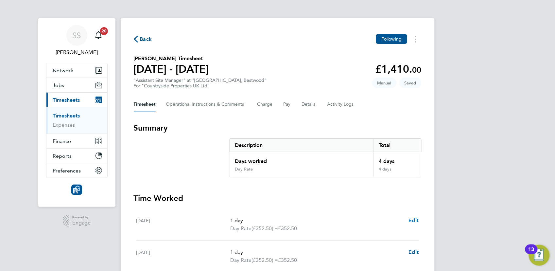
select select "1"
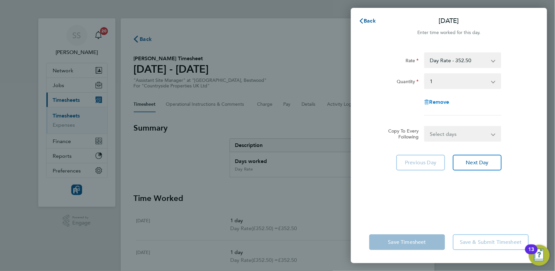
click at [442, 101] on span "Remove" at bounding box center [440, 102] width 20 height 6
select select "null"
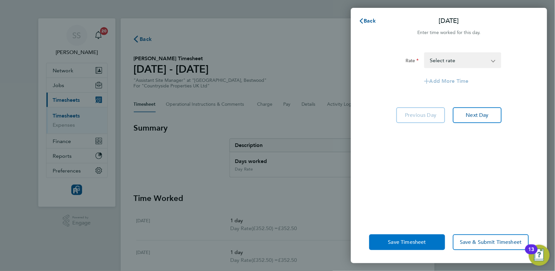
click at [412, 240] on span "Save Timesheet" at bounding box center [408, 242] width 38 height 7
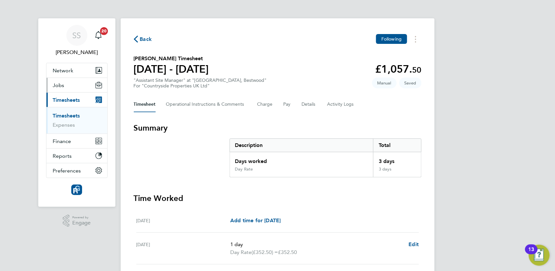
click at [67, 85] on button "Jobs" at bounding box center [76, 85] width 61 height 14
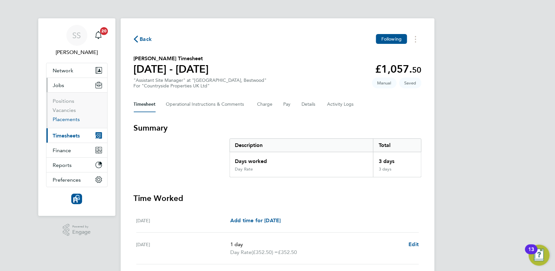
click at [68, 122] on link "Placements" at bounding box center [66, 119] width 27 height 6
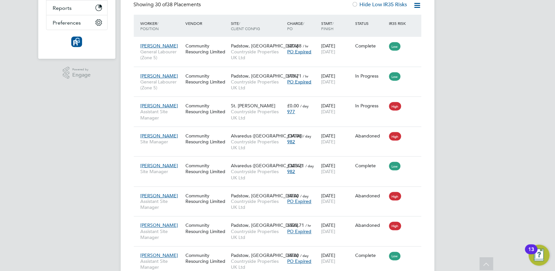
scroll to position [872, 0]
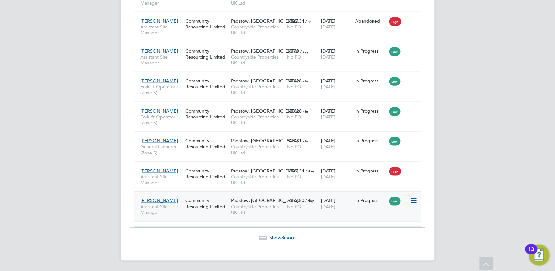
click at [189, 210] on div "Community Resourcing Limited" at bounding box center [206, 203] width 45 height 18
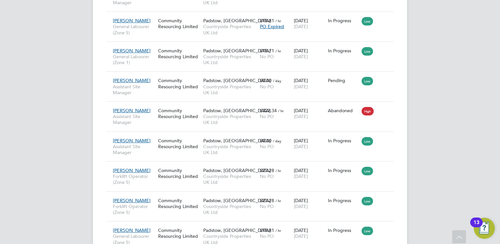
scroll to position [3, 3]
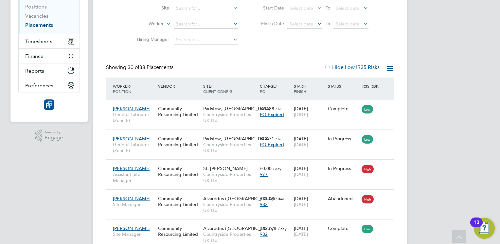
scroll to position [0, 0]
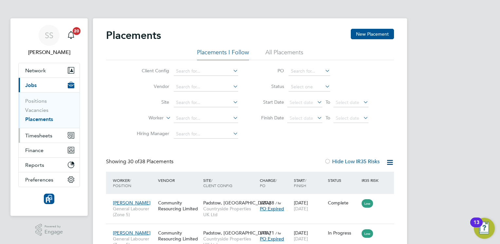
click at [45, 136] on span "Timesheets" at bounding box center [38, 136] width 27 height 6
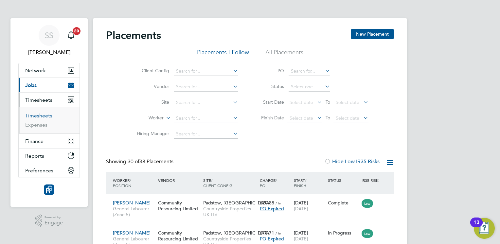
click at [46, 115] on link "Timesheets" at bounding box center [38, 116] width 27 height 6
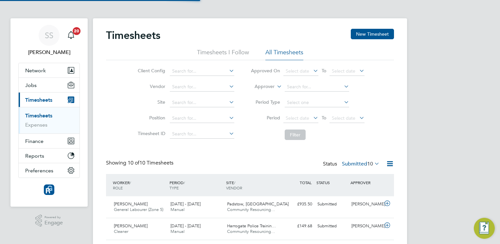
scroll to position [17, 57]
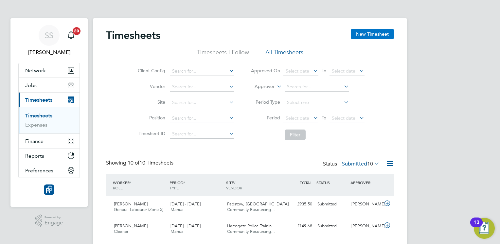
click at [373, 31] on button "New Timesheet" at bounding box center [372, 34] width 43 height 10
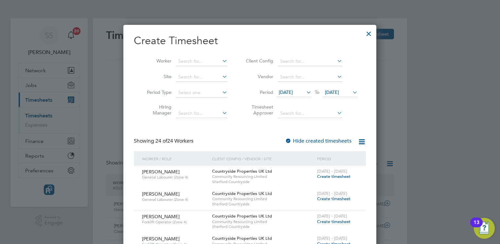
click at [304, 95] on span "28 Jul 2025" at bounding box center [294, 92] width 35 height 9
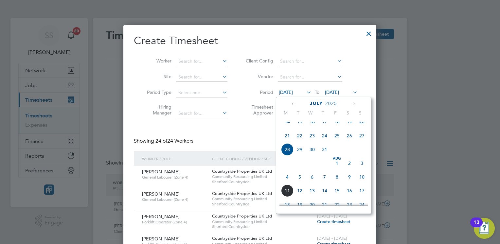
click at [288, 183] on span "4" at bounding box center [287, 177] width 12 height 12
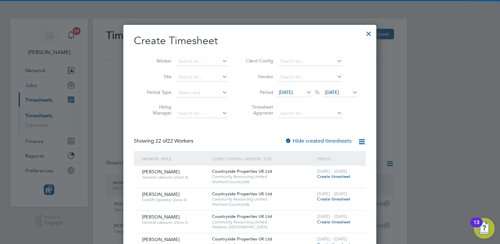
click at [339, 94] on span "[DATE]" at bounding box center [332, 92] width 14 height 6
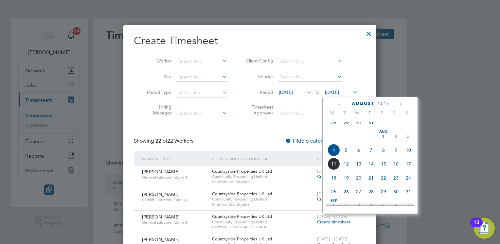
click at [410, 155] on span "10" at bounding box center [408, 150] width 12 height 12
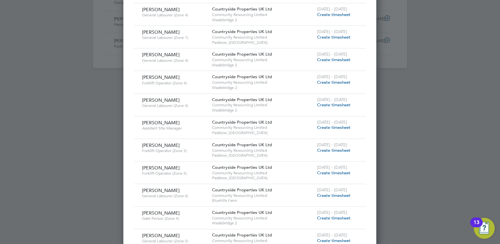
click at [326, 126] on span "Create timesheet" at bounding box center [333, 128] width 33 height 6
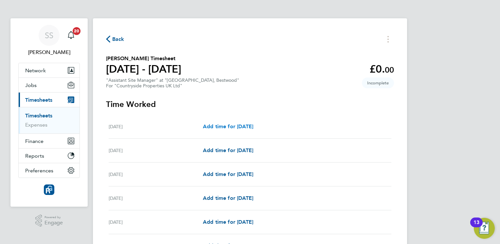
click at [232, 125] on span "Add time for Mon 04 Aug" at bounding box center [228, 126] width 50 height 6
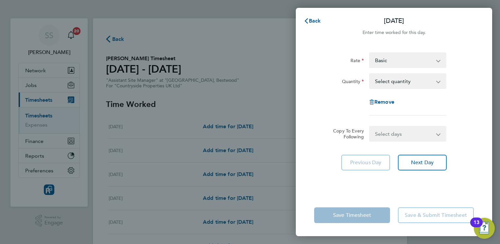
click at [391, 132] on select "Select days Day Weekday (Mon-Fri) Weekend (Sat-Sun) Tuesday Wednesday Thursday …" at bounding box center [404, 134] width 69 height 14
select select "DAY"
click at [370, 127] on select "Select days Day Weekday (Mon-Fri) Weekend (Sat-Sun) Tuesday Wednesday Thursday …" at bounding box center [404, 134] width 69 height 14
select select "2025-08-10"
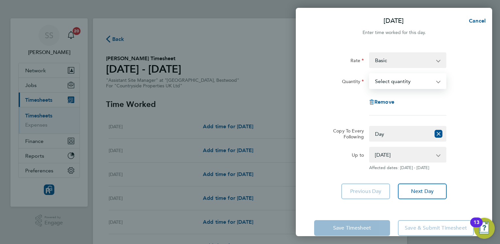
click at [407, 82] on select "Select quantity 0.5 1" at bounding box center [404, 81] width 68 height 14
select select "1"
click at [370, 74] on select "Select quantity 0.5 1" at bounding box center [404, 81] width 68 height 14
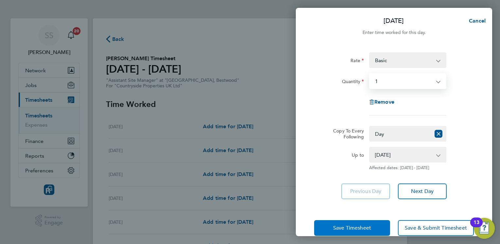
click at [359, 228] on span "Save Timesheet" at bounding box center [352, 228] width 38 height 7
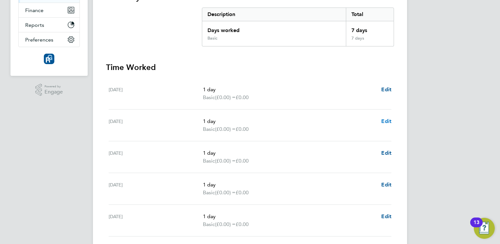
click at [385, 122] on span "Edit" at bounding box center [386, 121] width 10 height 6
select select "1"
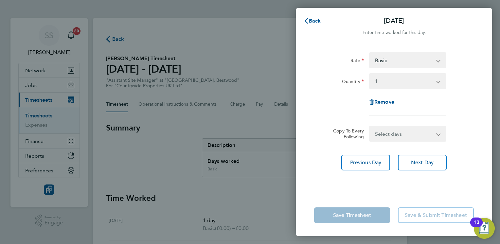
click at [389, 105] on div "Remove" at bounding box center [394, 102] width 55 height 16
click at [387, 100] on span "Remove" at bounding box center [384, 102] width 20 height 6
select select "null"
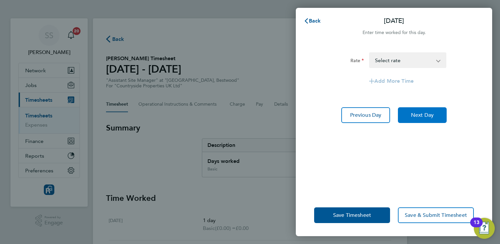
click at [422, 116] on span "Next Day" at bounding box center [422, 115] width 23 height 7
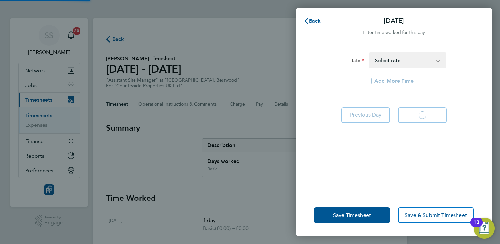
select select "1"
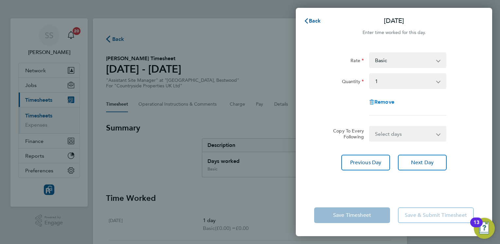
click at [379, 103] on span "Remove" at bounding box center [384, 102] width 20 height 6
select select "null"
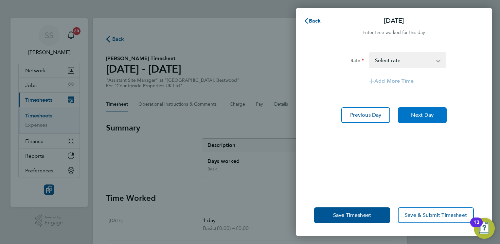
click at [417, 118] on span "Next Day" at bounding box center [422, 115] width 23 height 7
select select "1"
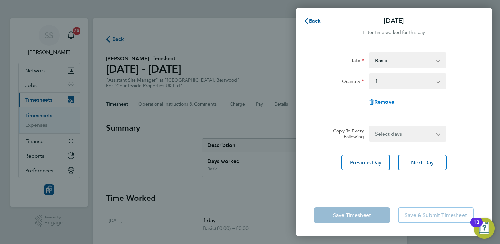
click at [379, 103] on span "Remove" at bounding box center [384, 102] width 20 height 6
select select "null"
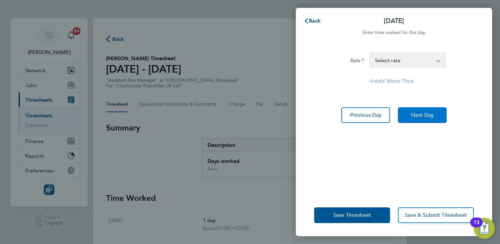
click at [411, 120] on button "Next Day" at bounding box center [422, 115] width 49 height 16
select select "1"
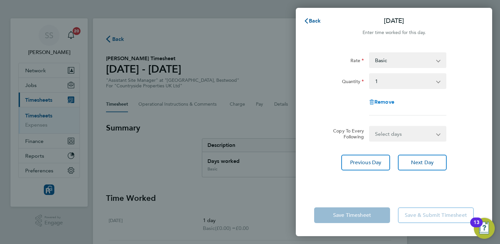
click at [383, 103] on span "Remove" at bounding box center [384, 102] width 20 height 6
select select "null"
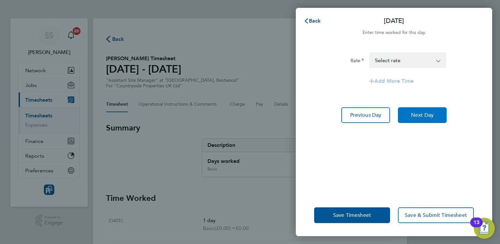
click at [421, 119] on button "Next Day" at bounding box center [422, 115] width 49 height 16
select select "1"
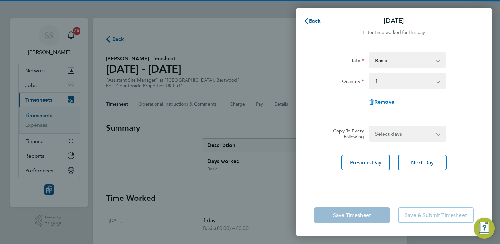
click at [387, 103] on span "Remove" at bounding box center [384, 102] width 20 height 6
select select "null"
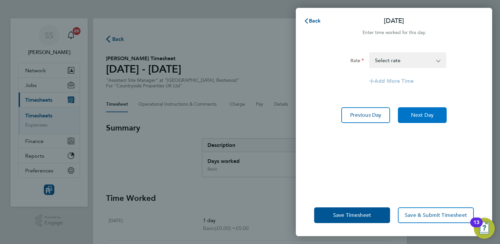
click at [415, 118] on span "Next Day" at bounding box center [422, 115] width 23 height 7
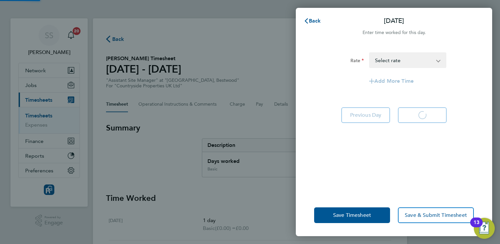
select select "1"
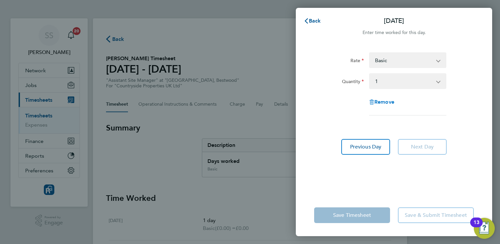
click at [383, 103] on span "Remove" at bounding box center [384, 102] width 20 height 6
select select "null"
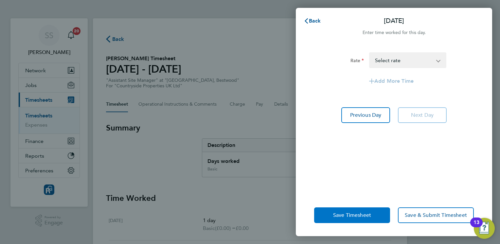
click at [346, 221] on button "Save Timesheet" at bounding box center [352, 216] width 76 height 16
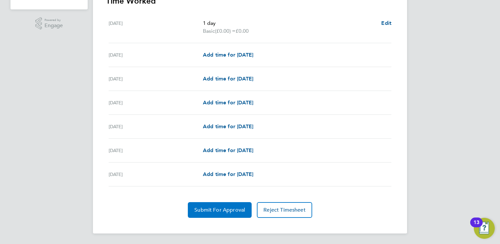
click at [205, 210] on span "Submit For Approval" at bounding box center [219, 210] width 51 height 7
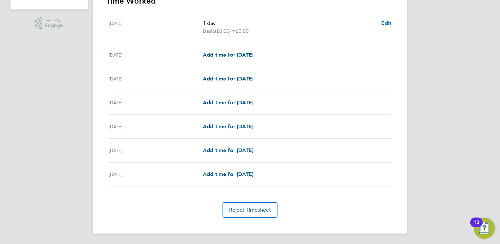
click at [386, 22] on span "Edit" at bounding box center [386, 23] width 10 height 6
select select "1"
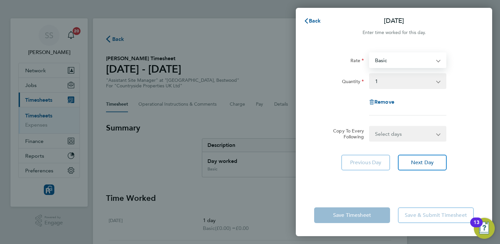
click at [397, 65] on select "Basic rate - 322.34" at bounding box center [404, 60] width 68 height 14
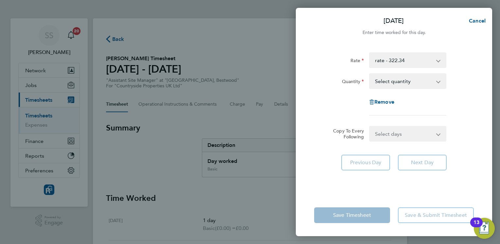
click at [385, 200] on div "Save Timesheet Save & Submit Timesheet" at bounding box center [394, 215] width 196 height 42
click at [396, 79] on select "Select quantity 0.5 1" at bounding box center [404, 81] width 68 height 14
select select "1"
click at [370, 74] on select "Select quantity 0.5 1" at bounding box center [404, 81] width 68 height 14
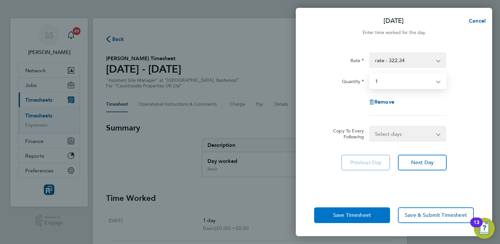
click at [352, 214] on span "Save Timesheet" at bounding box center [352, 215] width 38 height 7
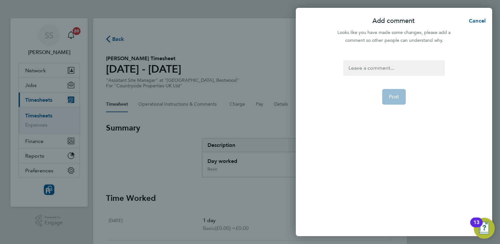
click at [404, 71] on div at bounding box center [393, 68] width 101 height 16
click at [400, 90] on button "Post" at bounding box center [394, 97] width 24 height 16
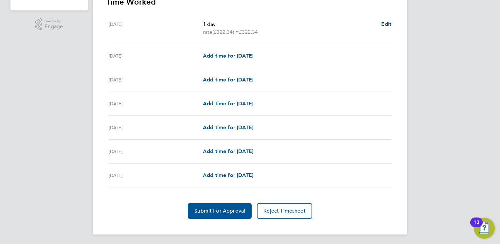
scroll to position [197, 0]
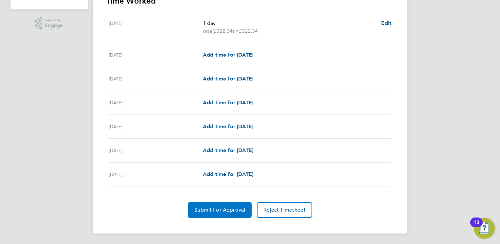
click at [224, 209] on span "Submit For Approval" at bounding box center [219, 210] width 51 height 7
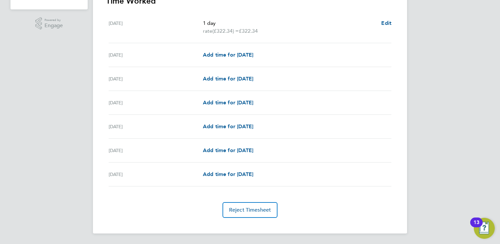
scroll to position [0, 0]
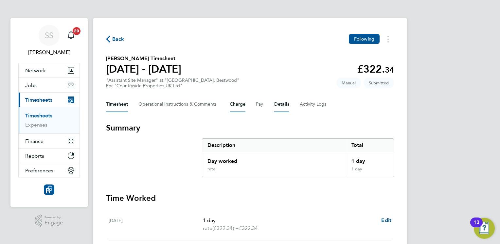
drag, startPoint x: 241, startPoint y: 100, endPoint x: 282, endPoint y: 109, distance: 41.2
click at [245, 101] on button "Charge" at bounding box center [238, 105] width 16 height 16
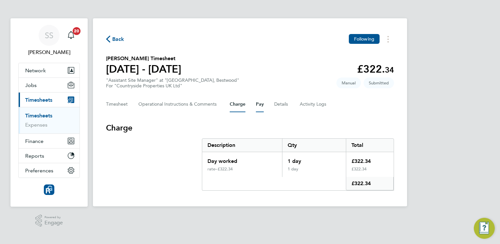
click at [260, 103] on button "Pay" at bounding box center [260, 105] width 8 height 16
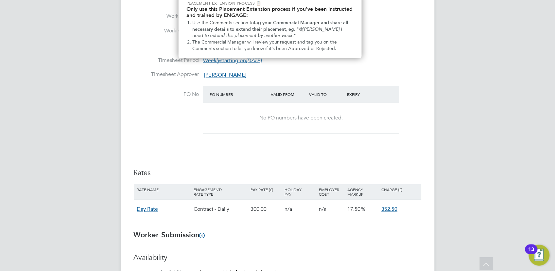
scroll to position [135, 0]
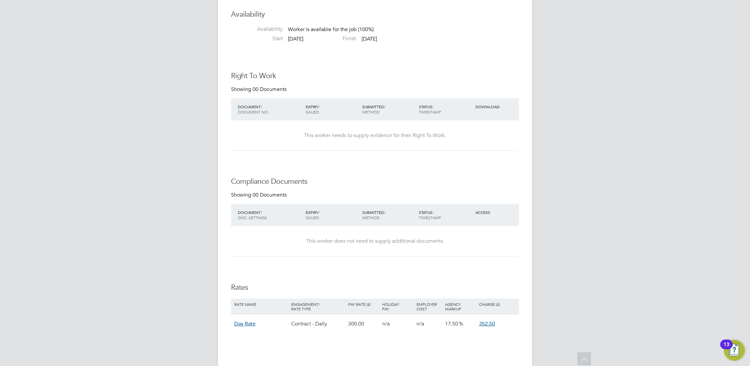
click at [107, 175] on div "SS [PERSON_NAME] Notifications 20 Applications: Network Team Members Businesses…" at bounding box center [375, 16] width 750 height 1100
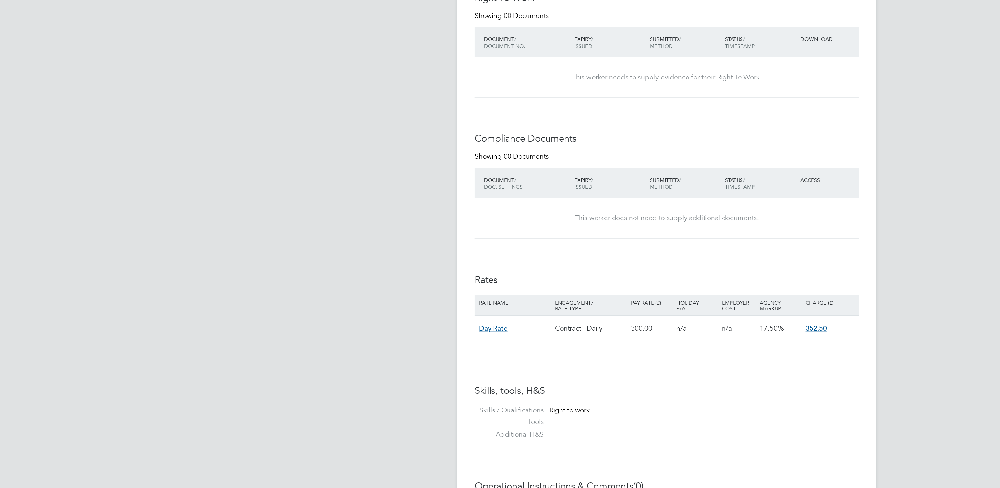
scroll to position [3, 3]
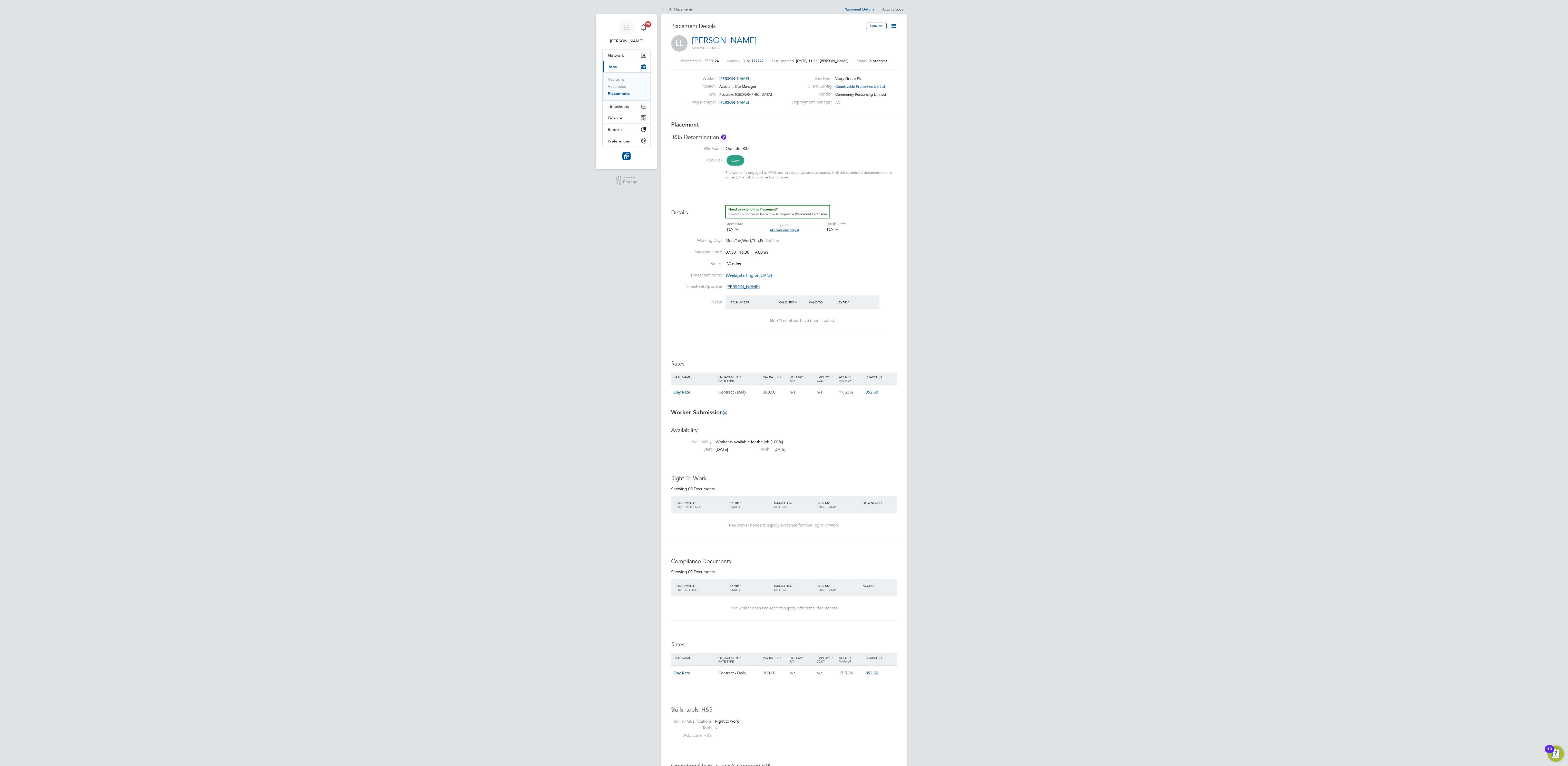
click at [435, 209] on div "SS [PERSON_NAME] Notifications 20 Applications: Network Team Members Businesses…" at bounding box center [784, 431] width 1568 height 862
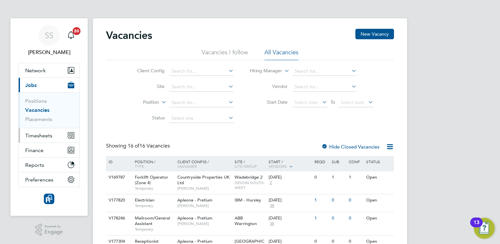
click at [44, 134] on span "Timesheets" at bounding box center [38, 136] width 27 height 6
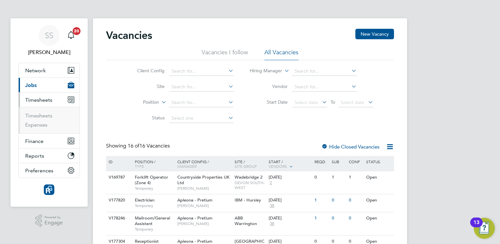
click at [41, 88] on button "Current page: Jobs" at bounding box center [49, 85] width 61 height 14
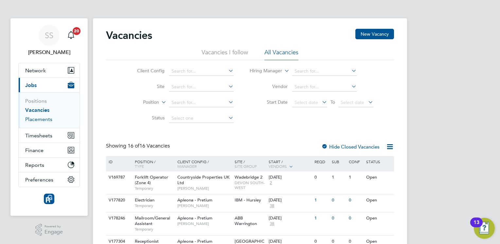
click at [39, 118] on link "Placements" at bounding box center [38, 119] width 27 height 6
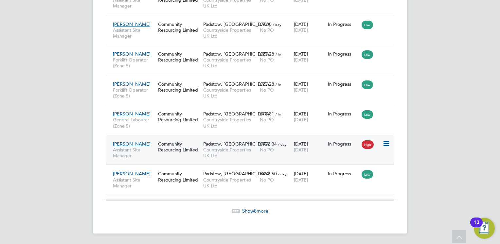
click at [185, 150] on div "Community Resourcing Limited" at bounding box center [178, 147] width 45 height 18
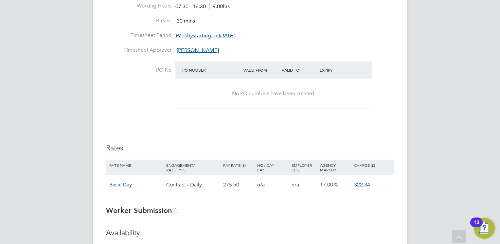
scroll to position [363, 0]
